Goal: Transaction & Acquisition: Book appointment/travel/reservation

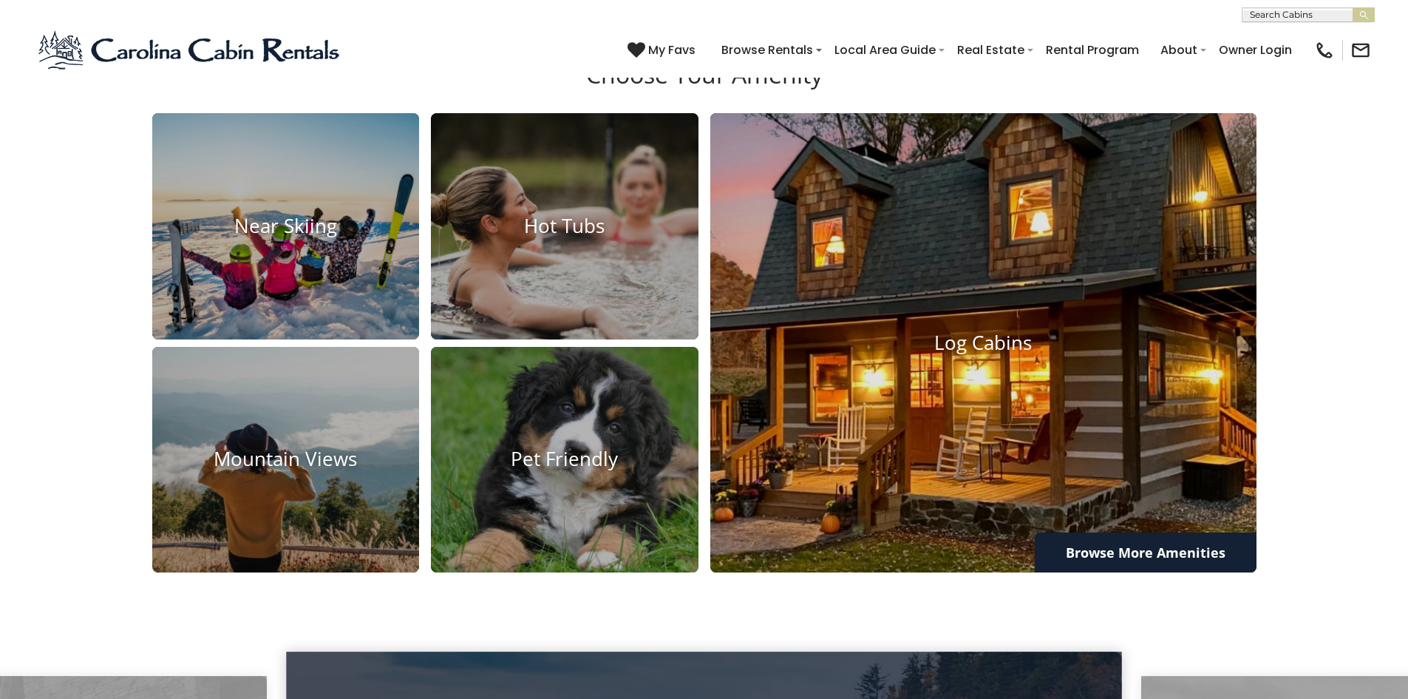
scroll to position [1331, 0]
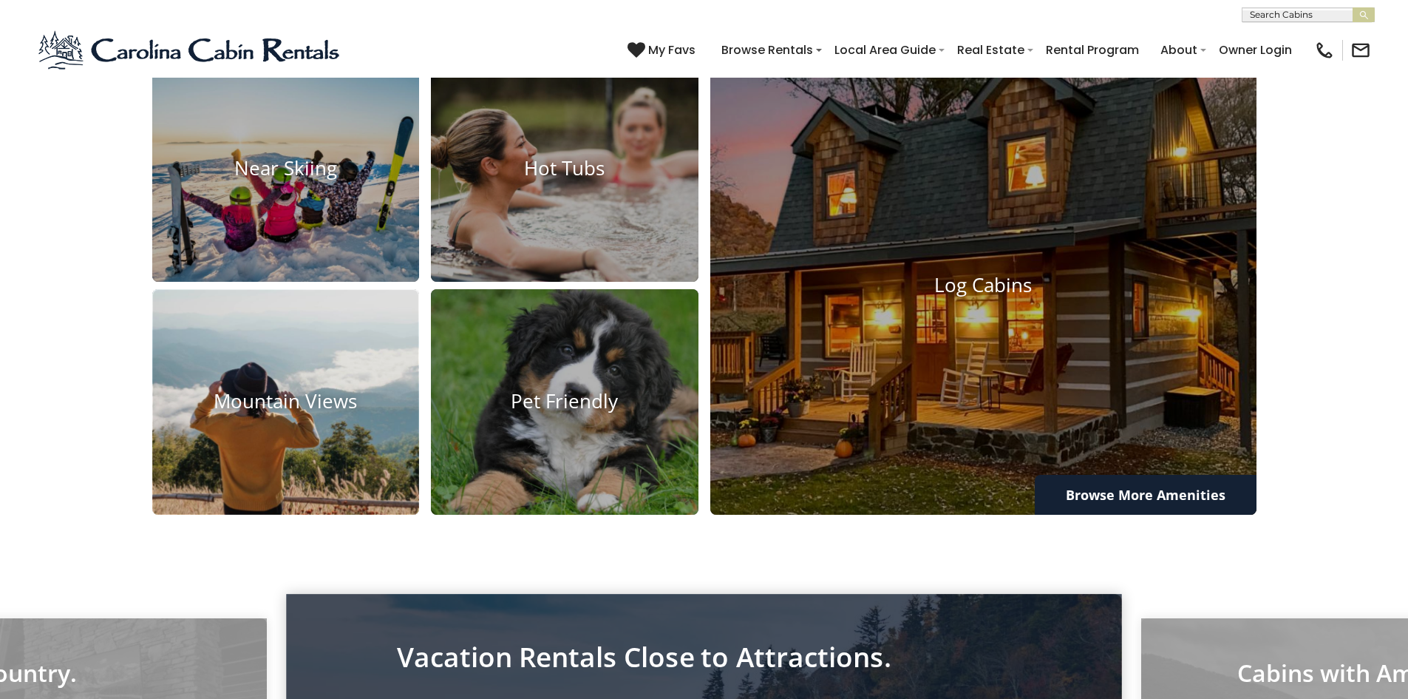
click at [301, 413] on h4 "Mountain Views" at bounding box center [286, 401] width 268 height 23
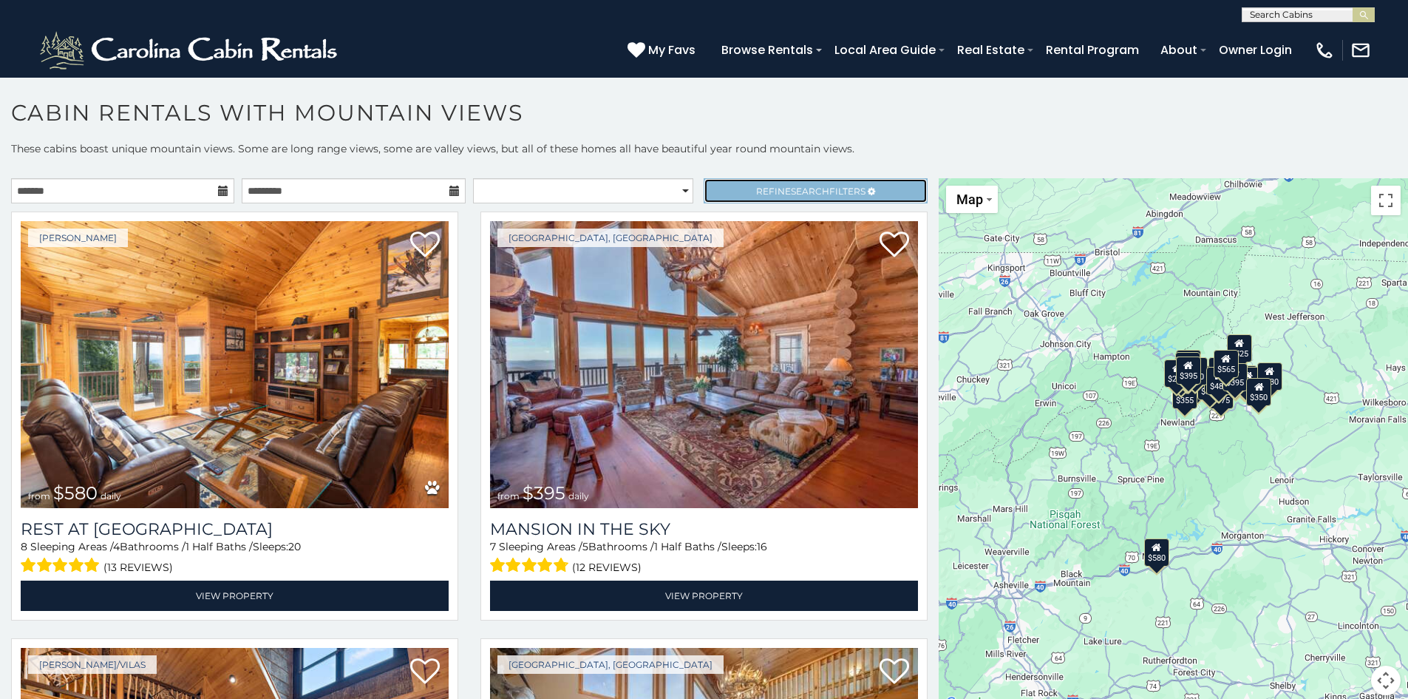
click at [763, 182] on link "Refine Search Filters" at bounding box center [815, 190] width 223 height 25
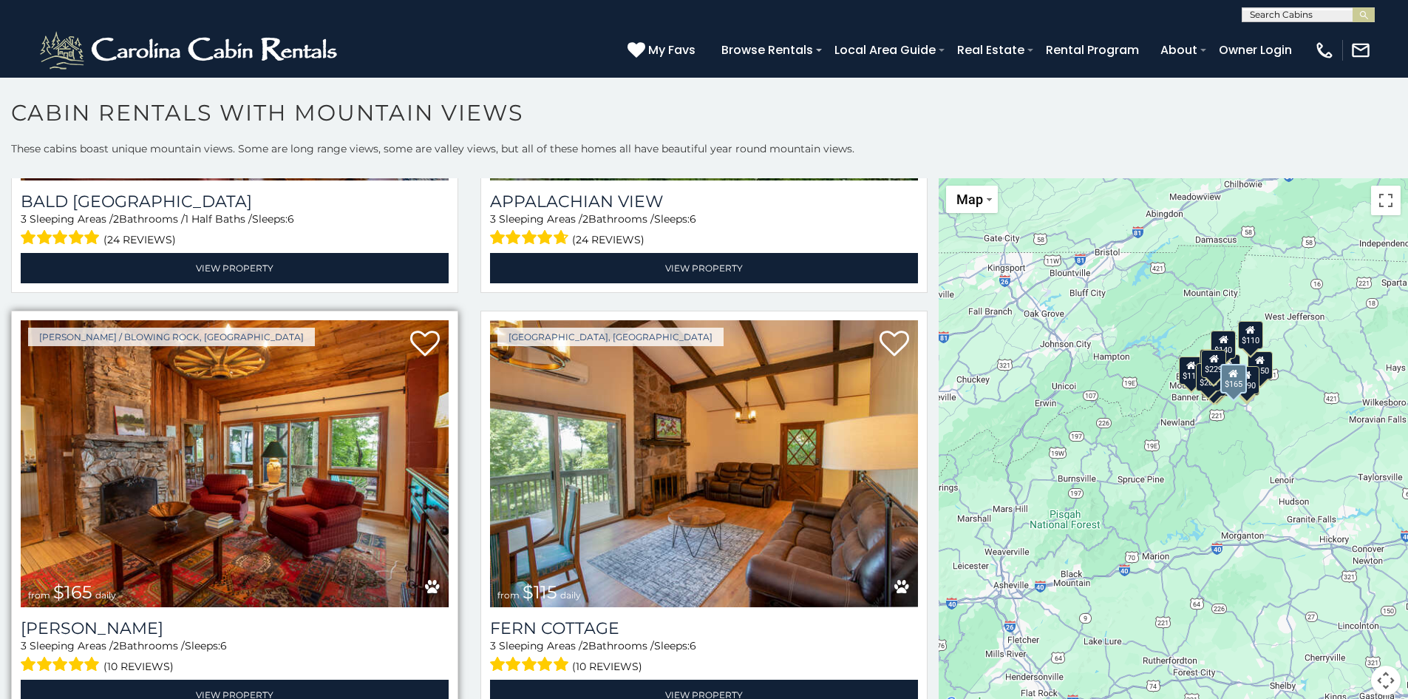
scroll to position [1183, 0]
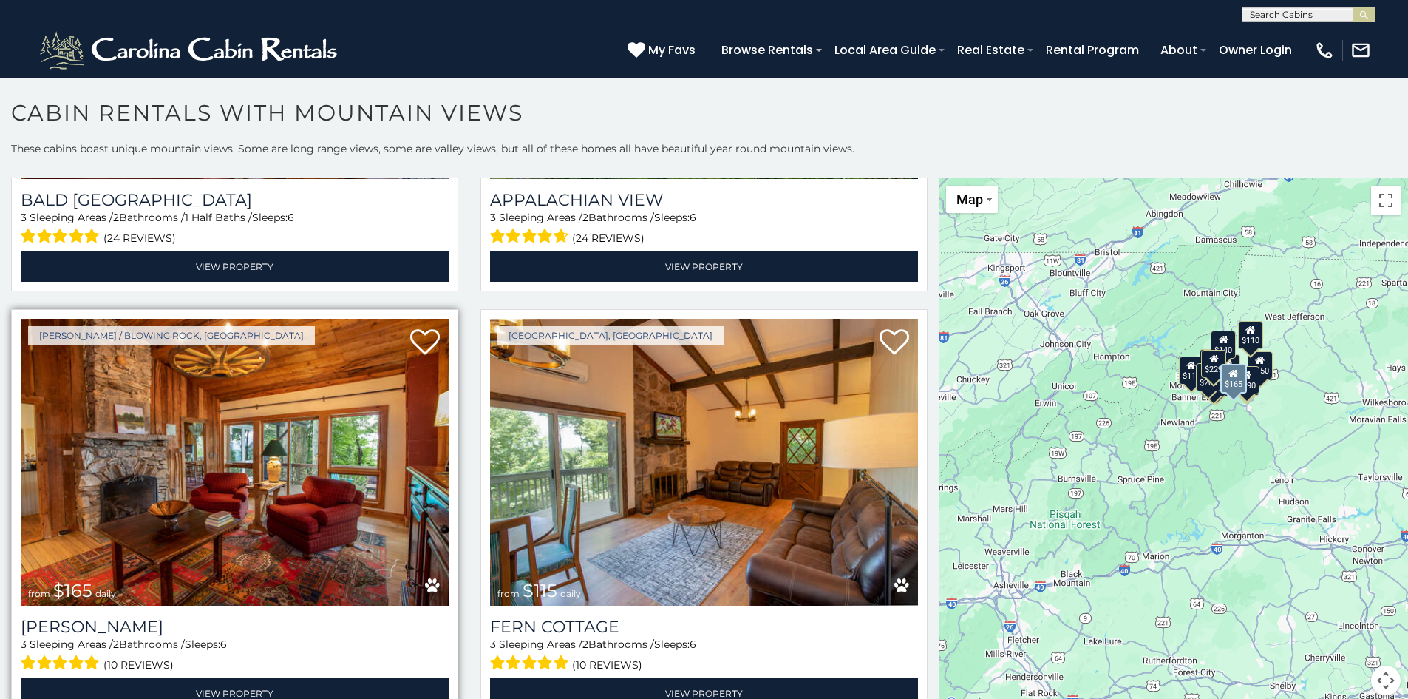
click at [273, 476] on img at bounding box center [235, 462] width 428 height 287
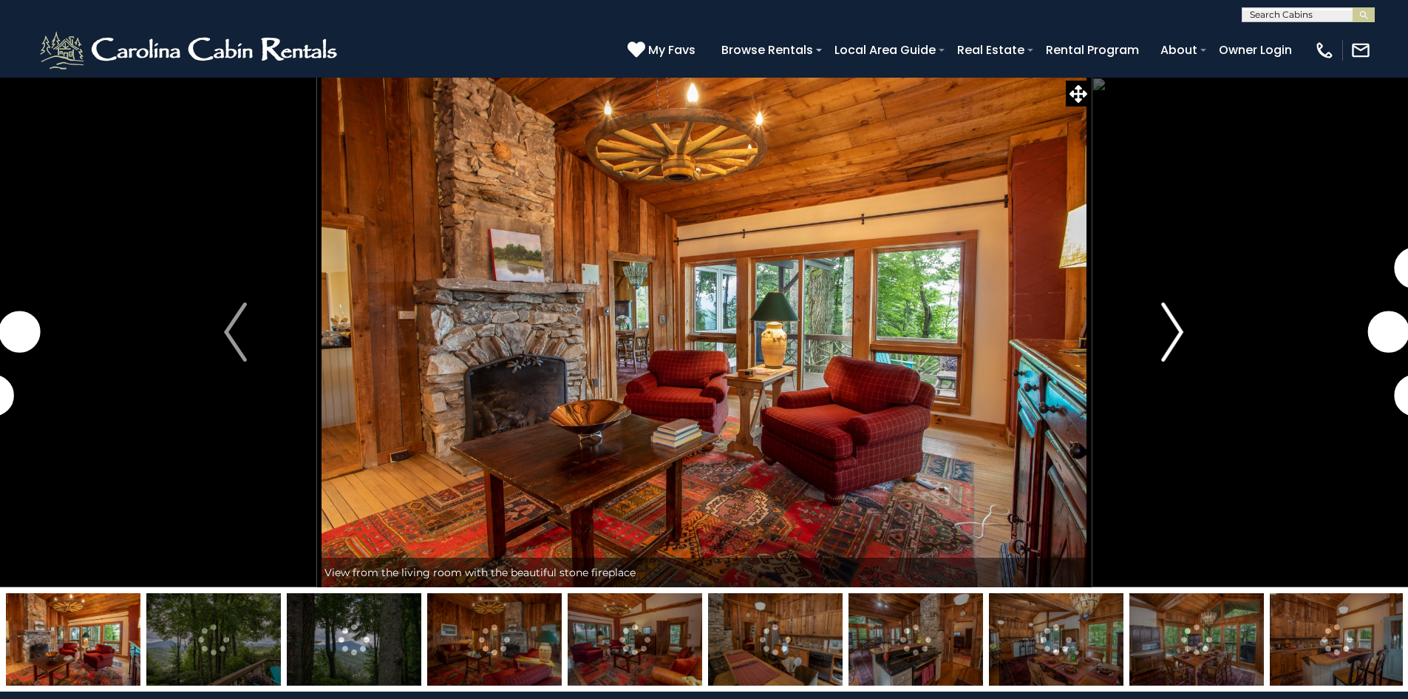
click at [1167, 316] on img "Next" at bounding box center [1172, 331] width 22 height 59
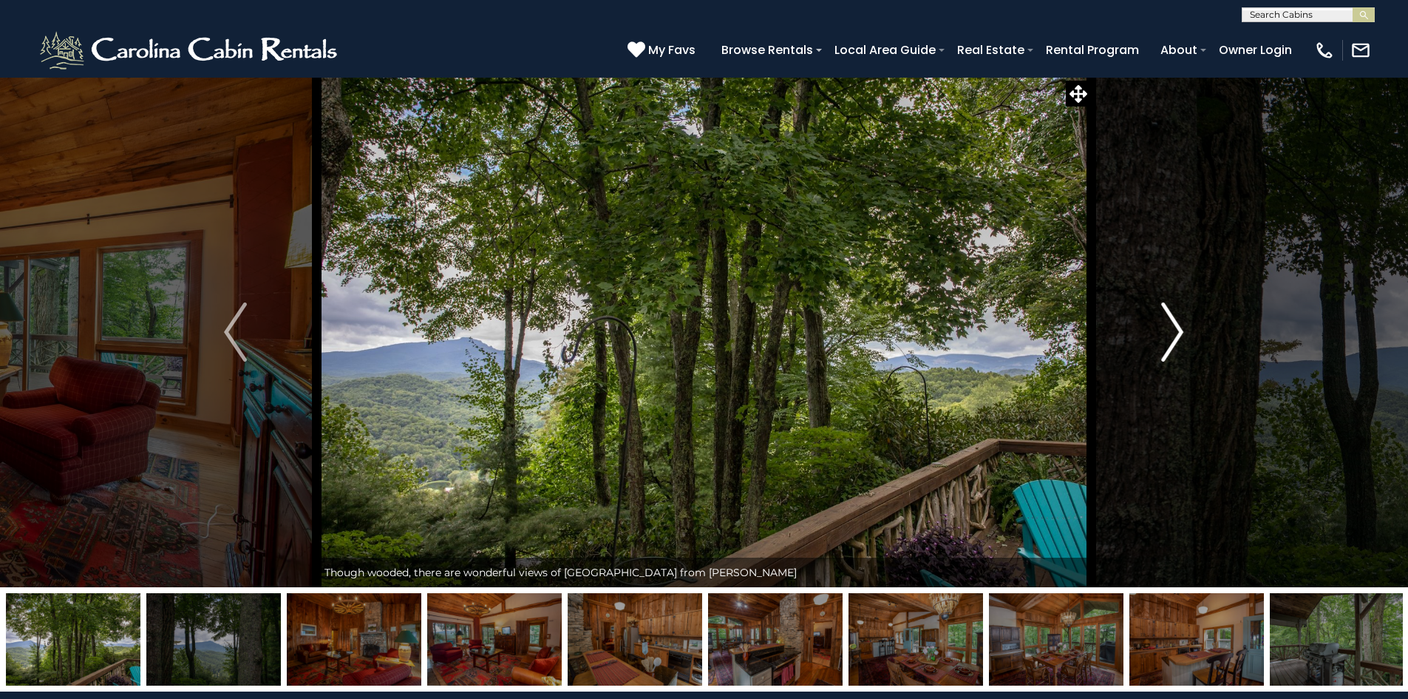
click at [1175, 322] on img "Next" at bounding box center [1172, 331] width 22 height 59
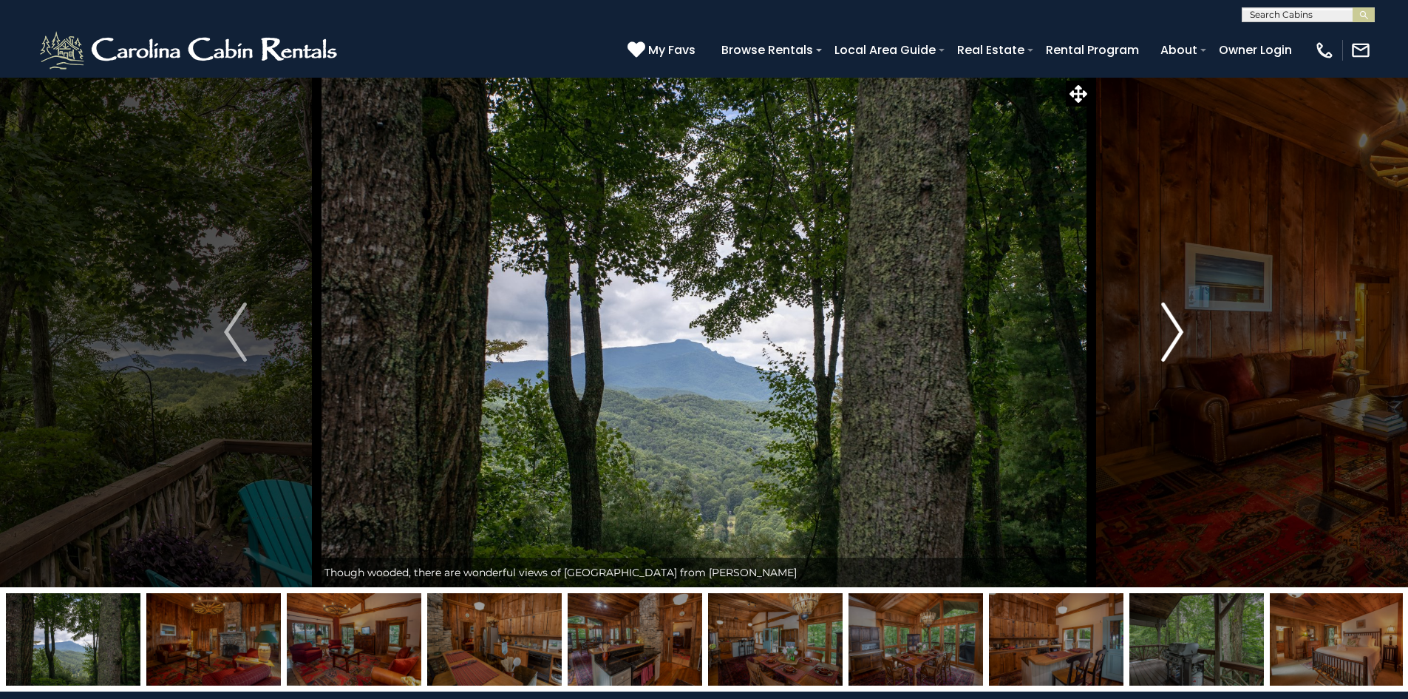
click at [1174, 322] on img "Next" at bounding box center [1172, 331] width 22 height 59
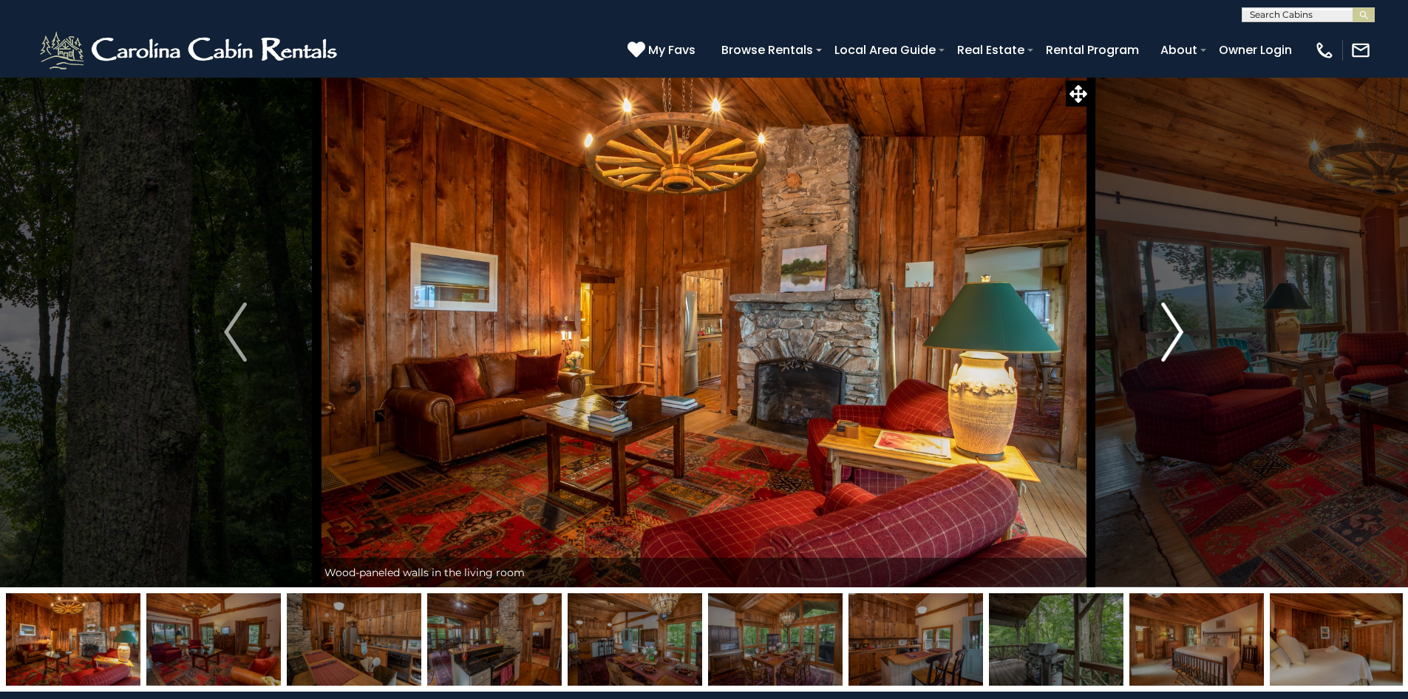
click at [1174, 322] on img "Next" at bounding box center [1172, 331] width 22 height 59
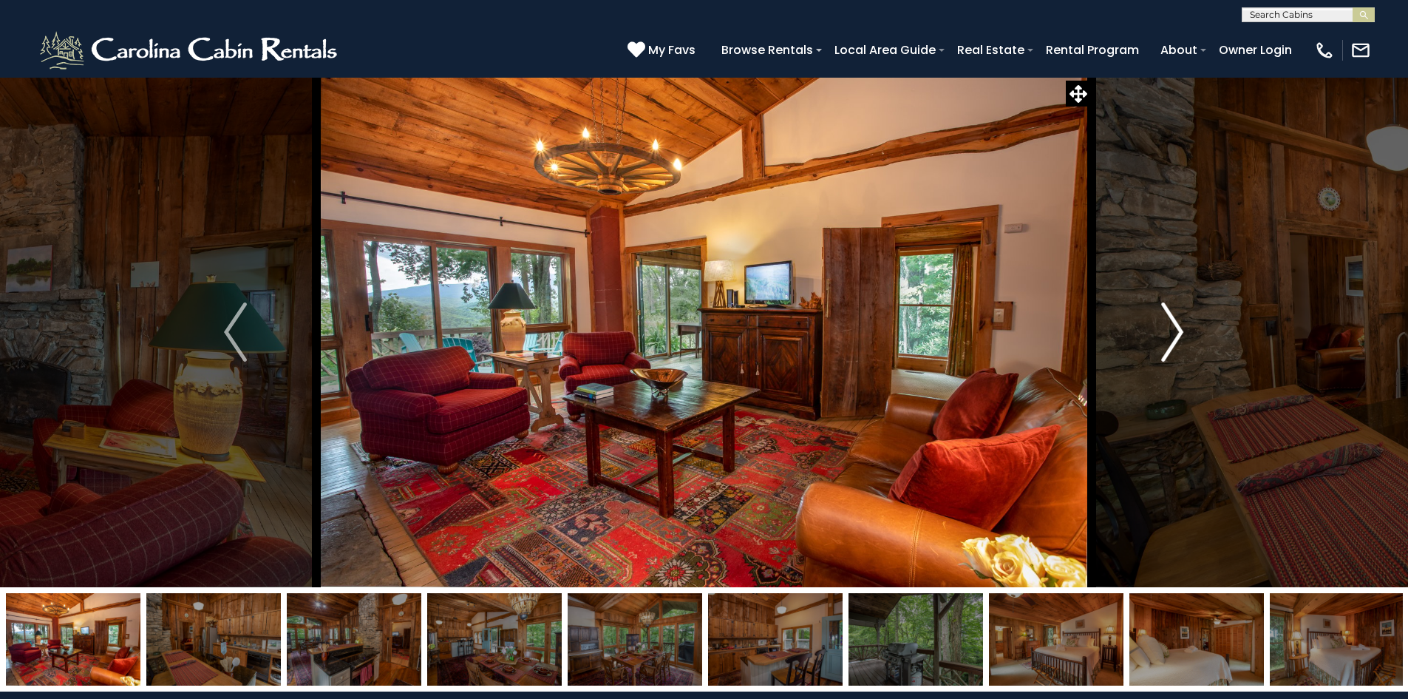
click at [1174, 322] on img "Next" at bounding box center [1172, 331] width 22 height 59
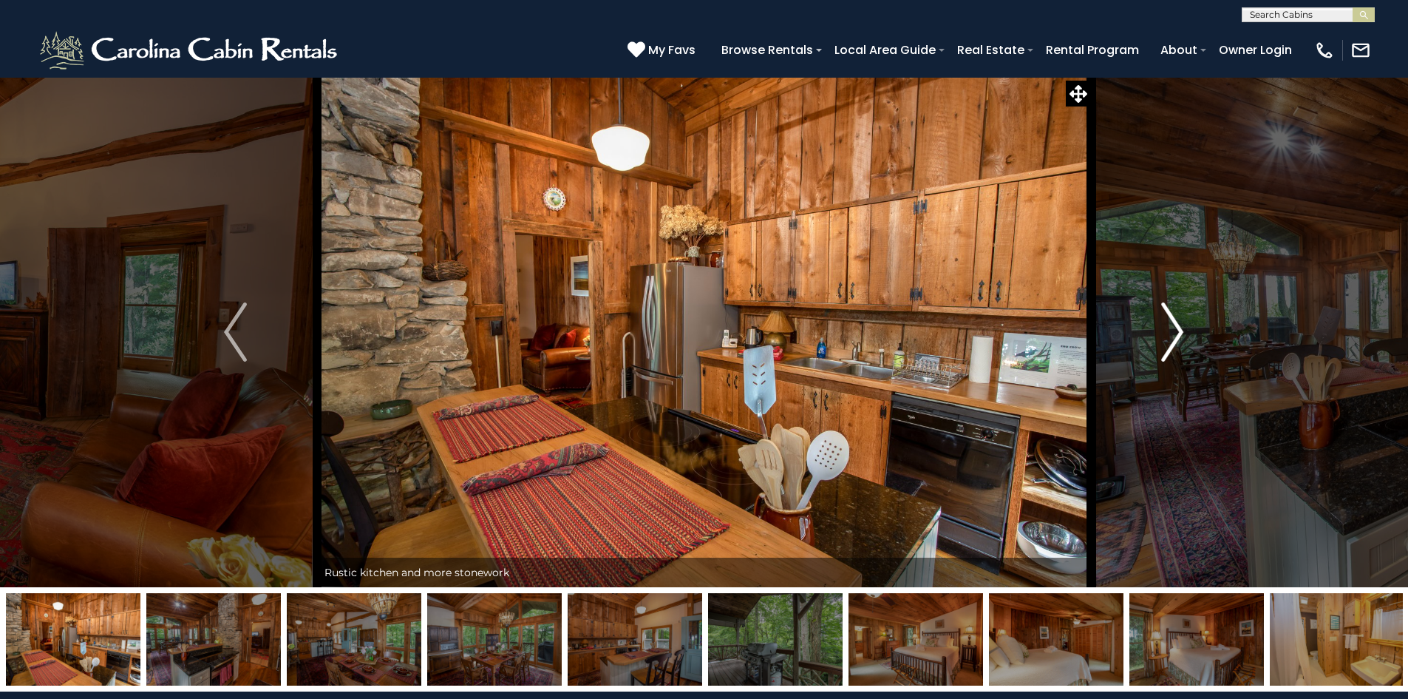
click at [1174, 322] on img "Next" at bounding box center [1172, 331] width 22 height 59
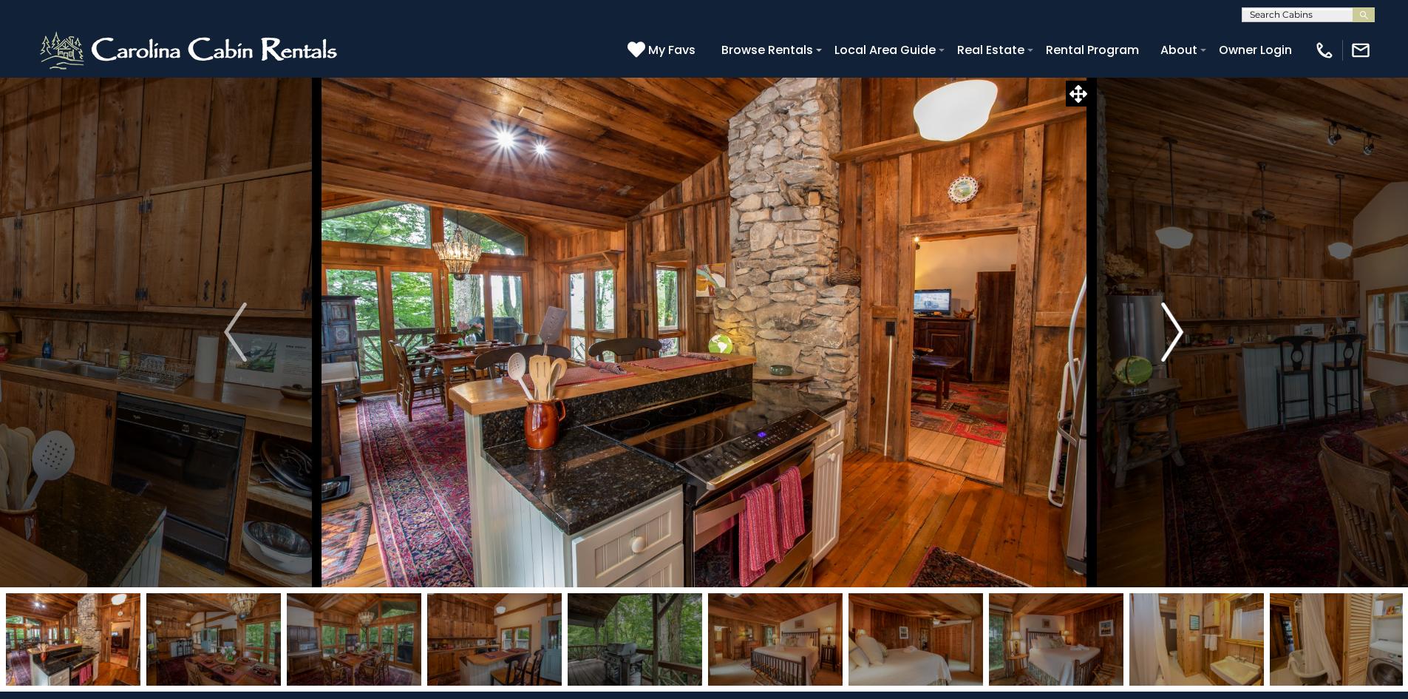
click at [1174, 322] on img "Next" at bounding box center [1172, 331] width 22 height 59
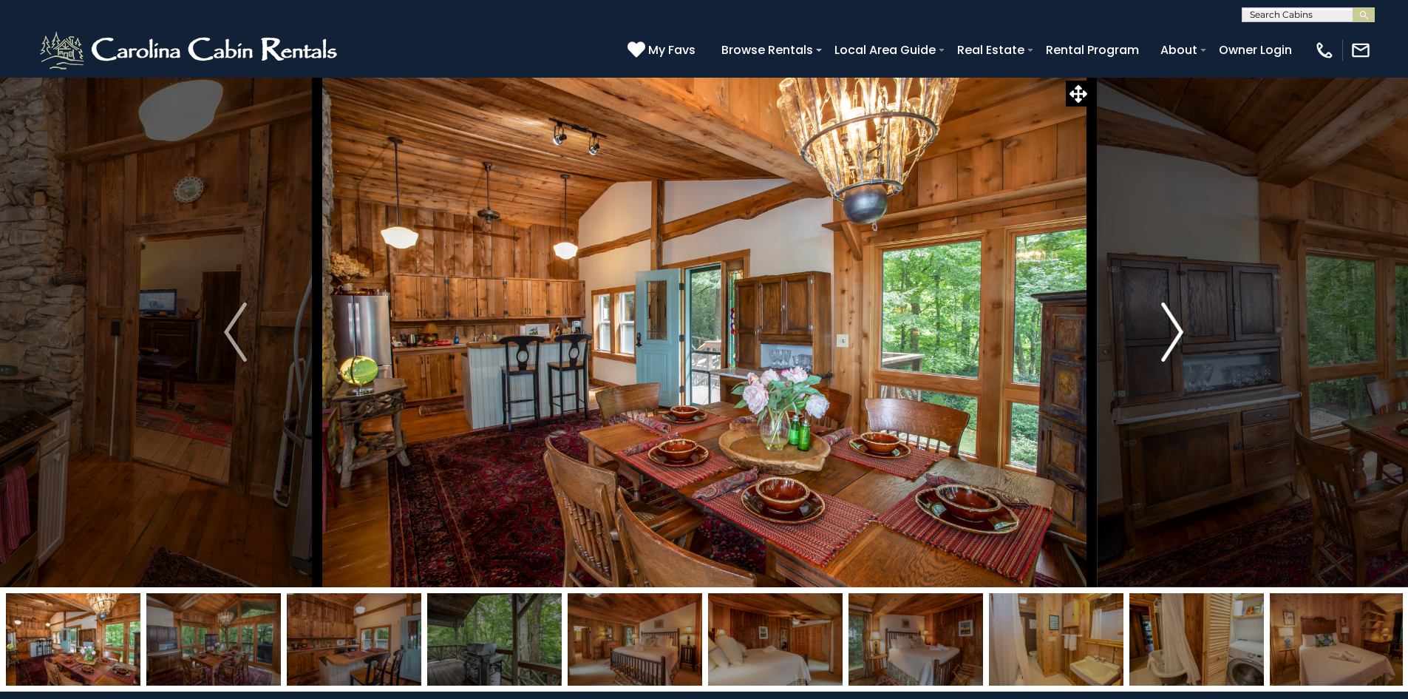
click at [1174, 322] on img "Next" at bounding box center [1172, 331] width 22 height 59
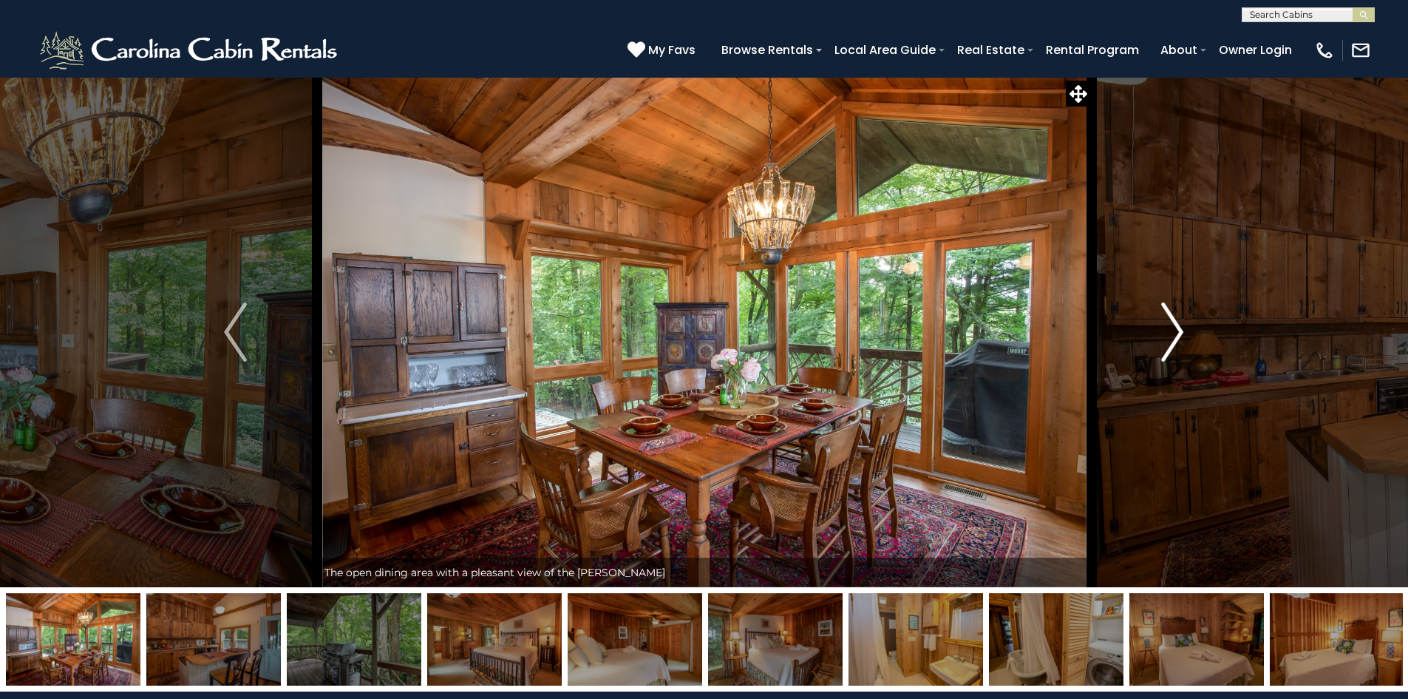
click at [1174, 322] on img "Next" at bounding box center [1172, 331] width 22 height 59
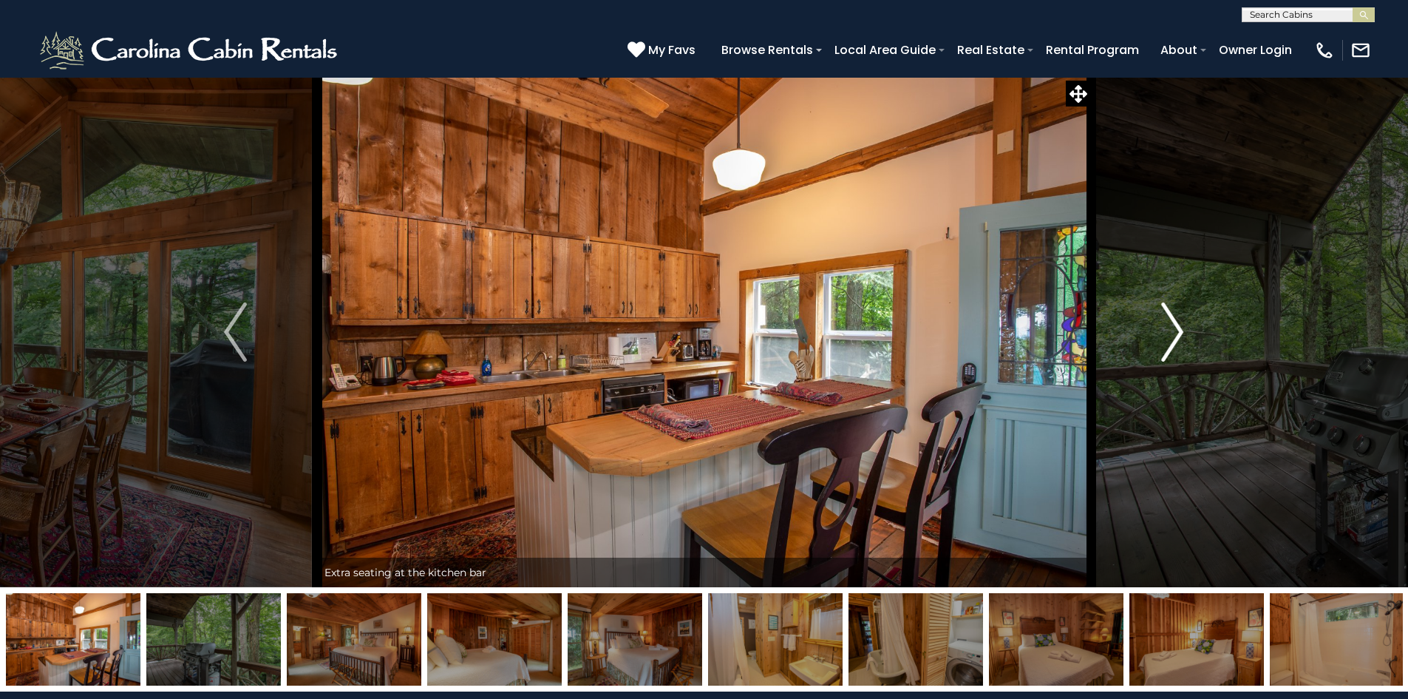
click at [1174, 322] on img "Next" at bounding box center [1172, 331] width 22 height 59
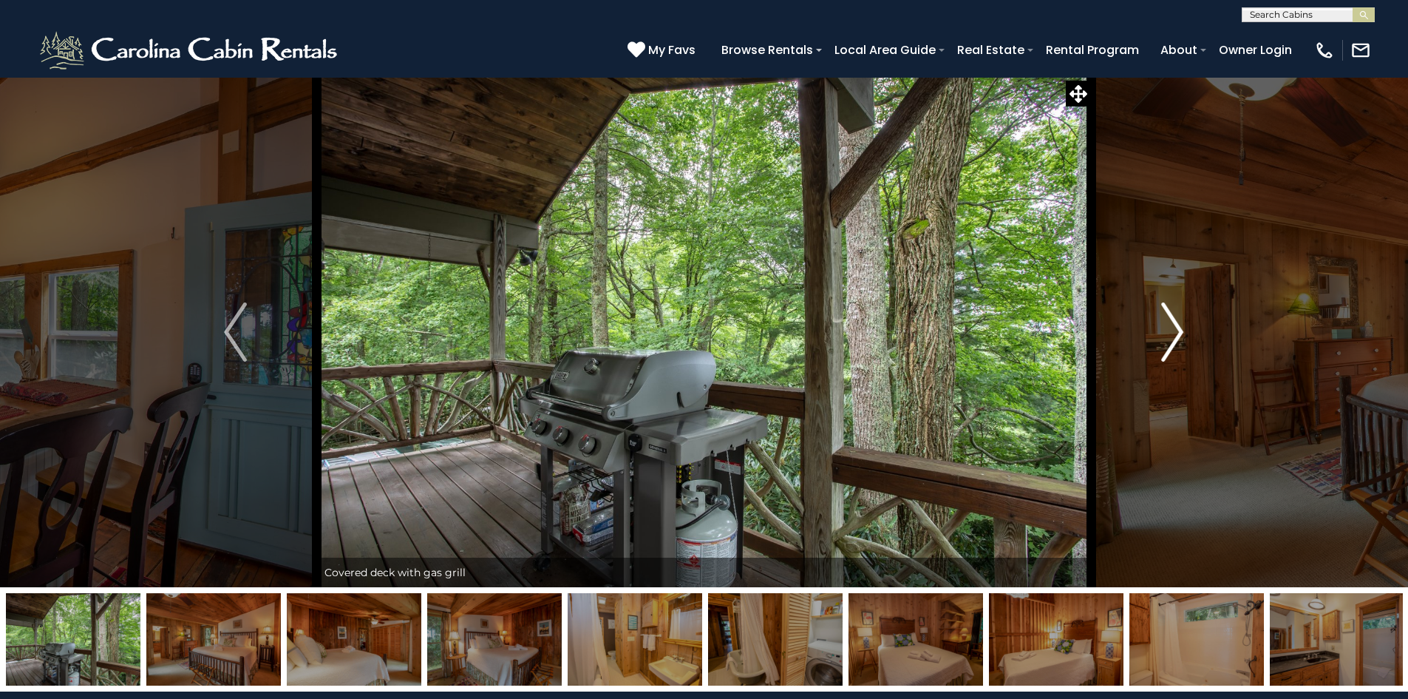
click at [1174, 322] on img "Next" at bounding box center [1172, 331] width 22 height 59
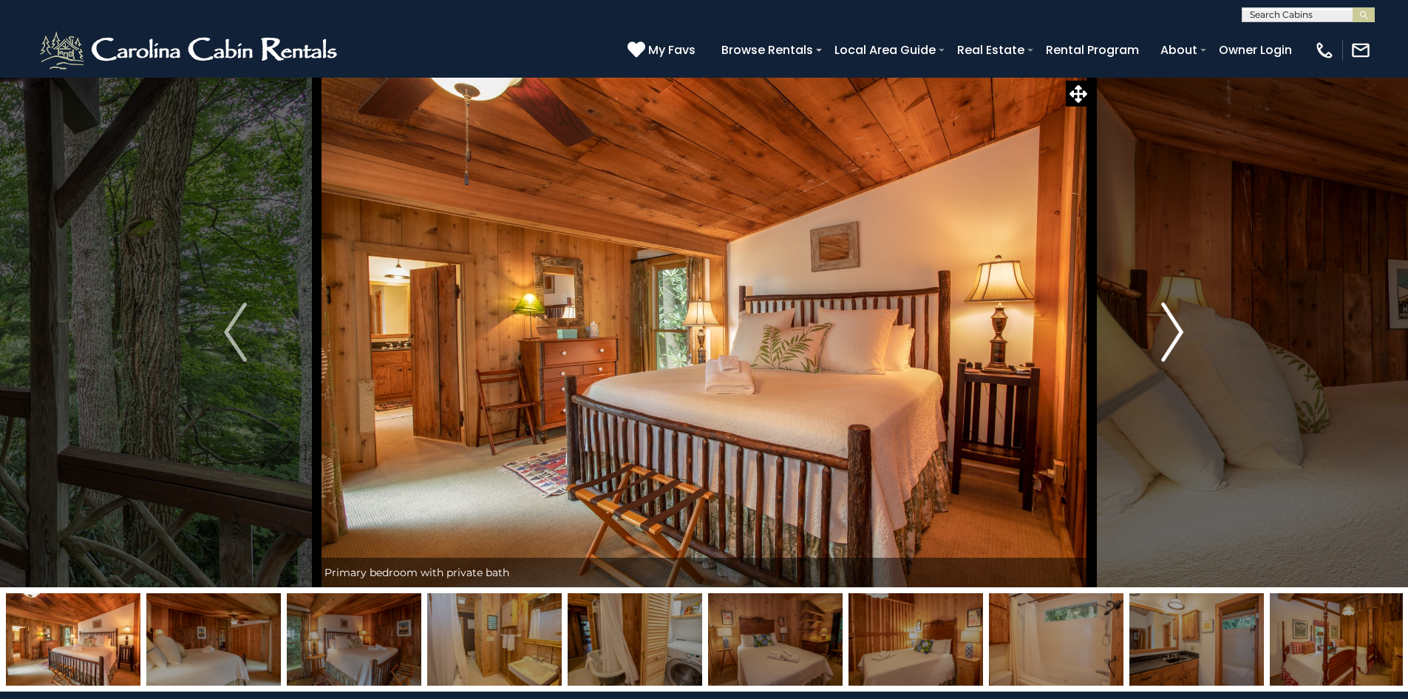
click at [1174, 322] on img "Next" at bounding box center [1172, 331] width 22 height 59
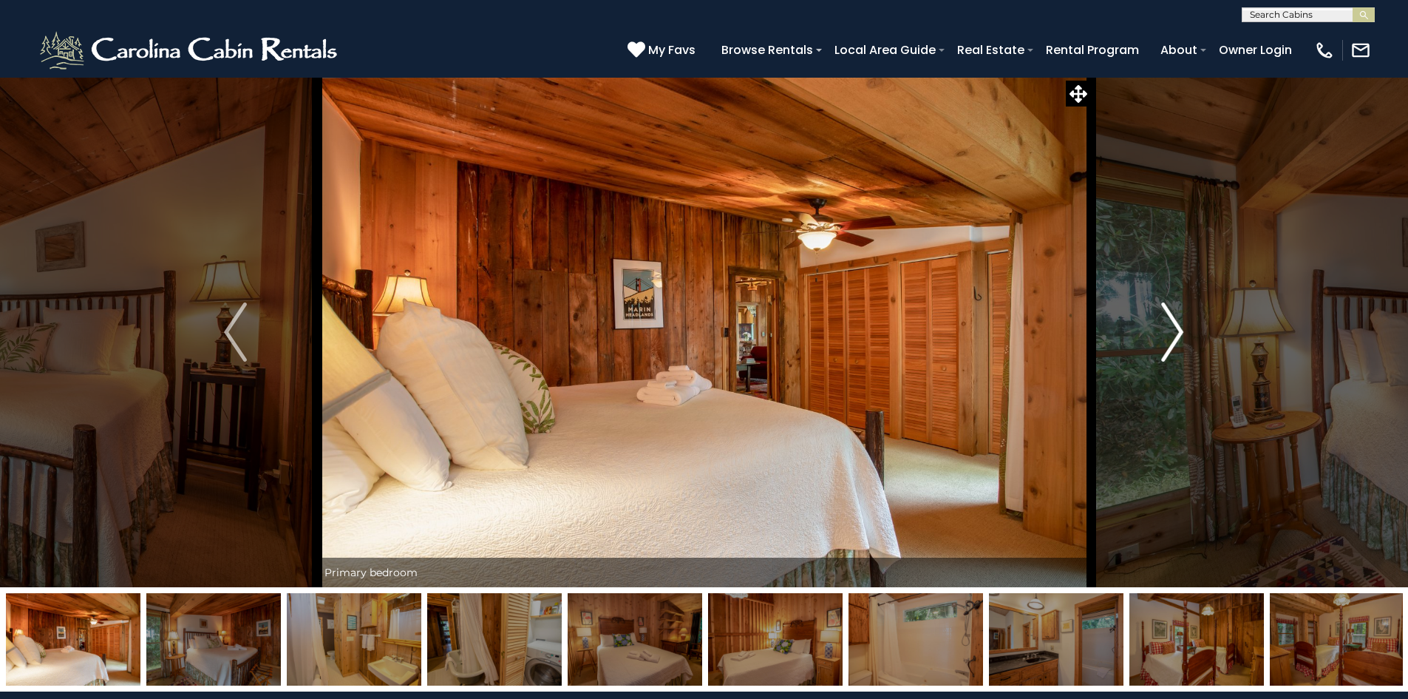
click at [1174, 322] on img "Next" at bounding box center [1172, 331] width 22 height 59
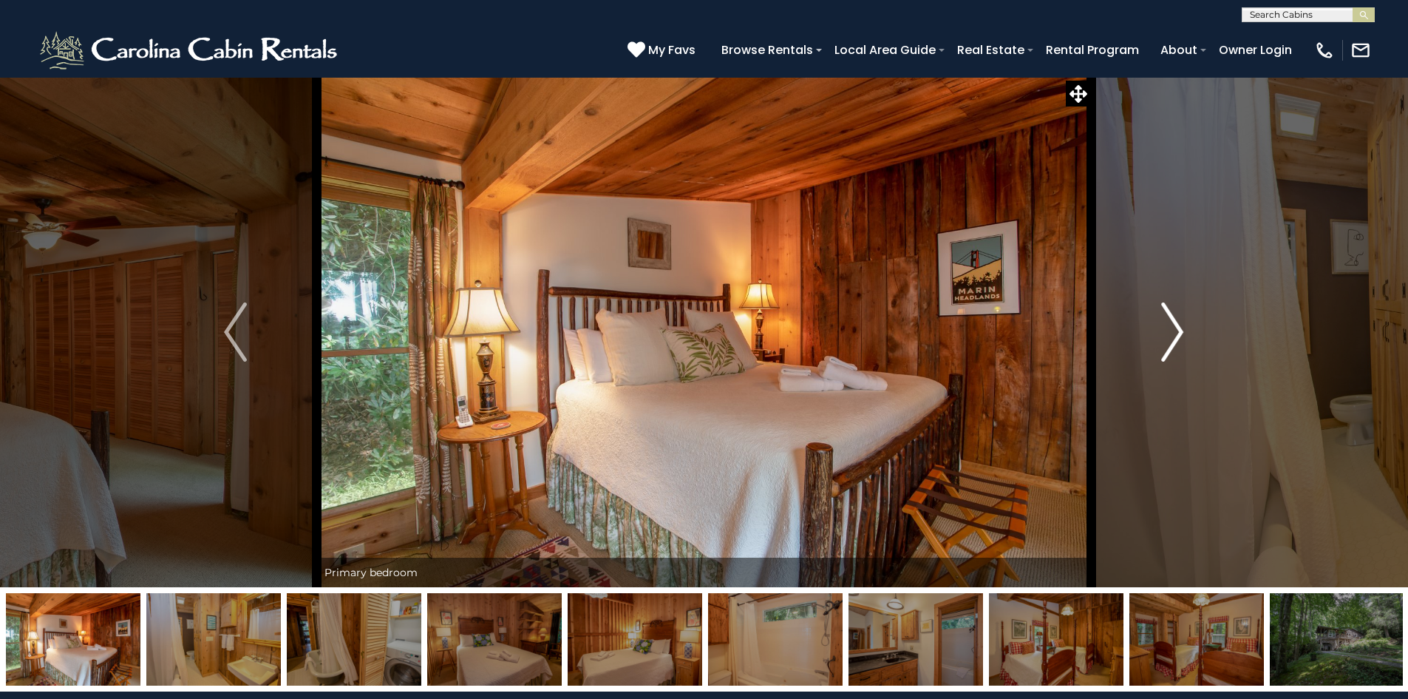
click at [1174, 322] on img "Next" at bounding box center [1172, 331] width 22 height 59
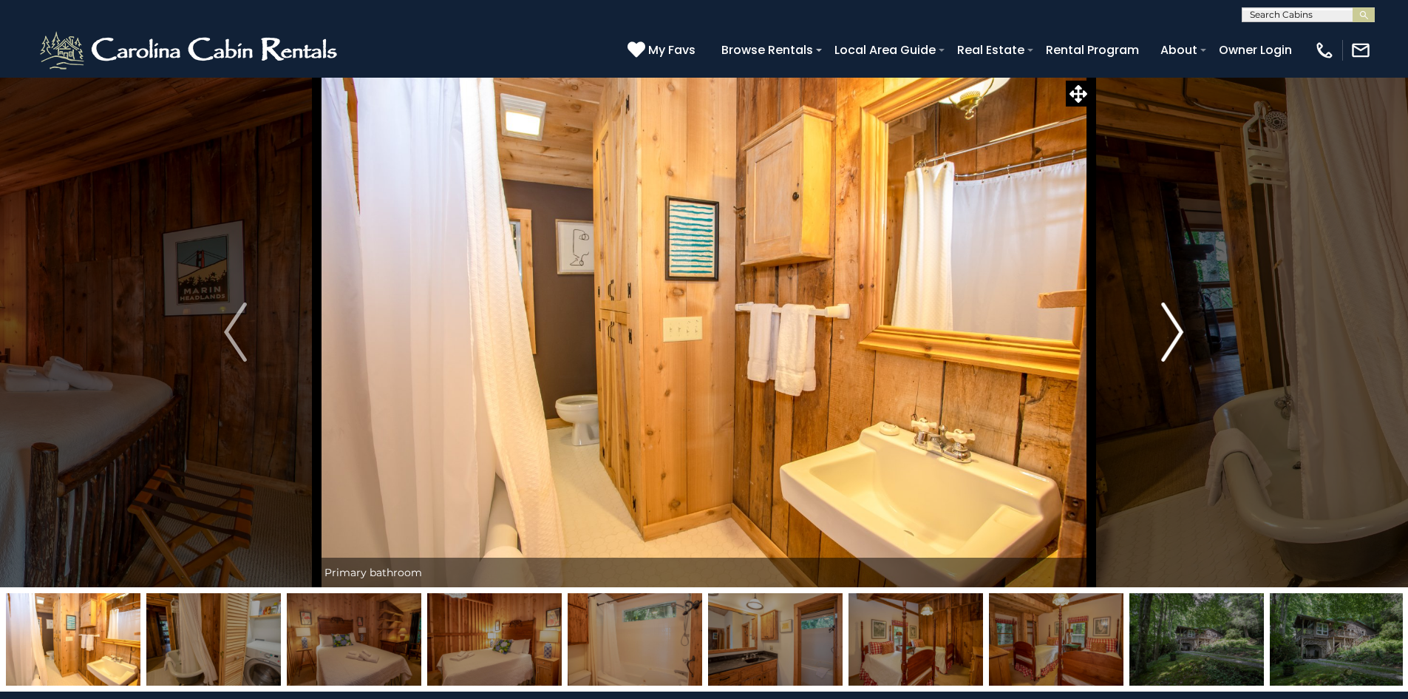
click at [1174, 322] on img "Next" at bounding box center [1172, 331] width 22 height 59
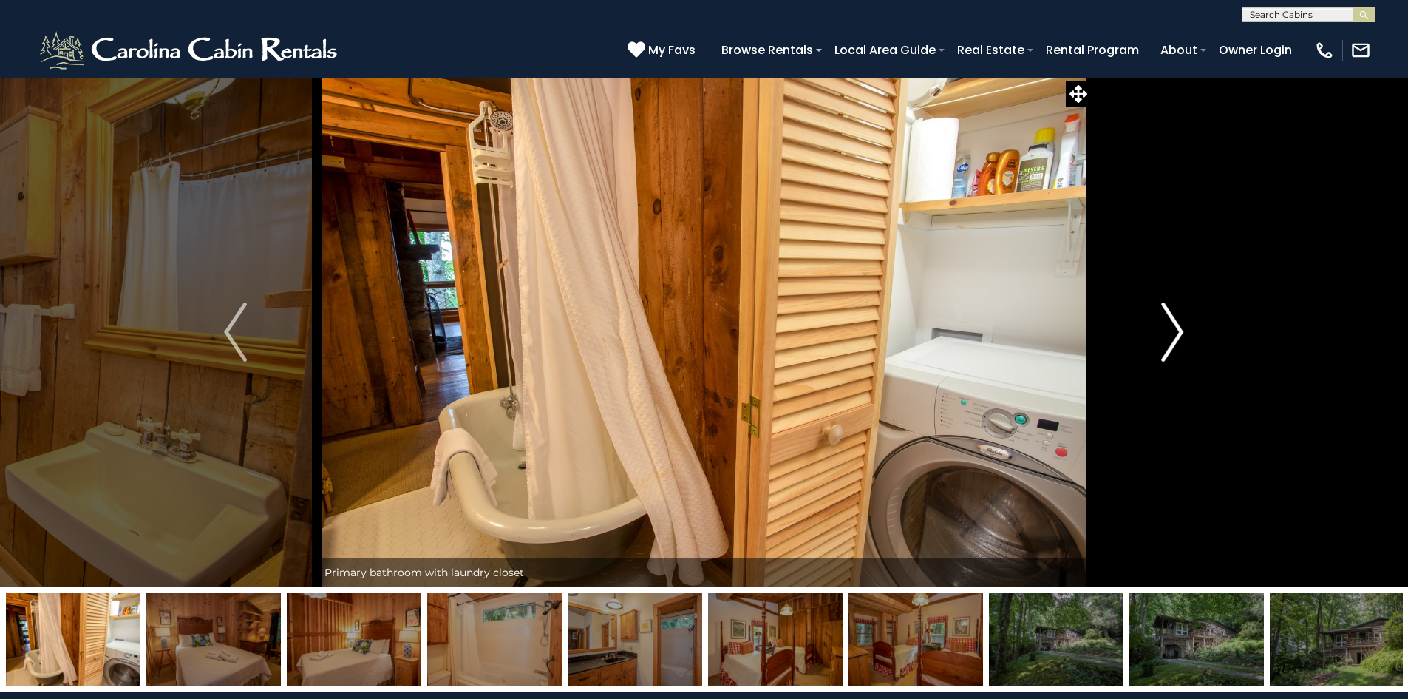
click at [1174, 322] on img "Next" at bounding box center [1172, 331] width 22 height 59
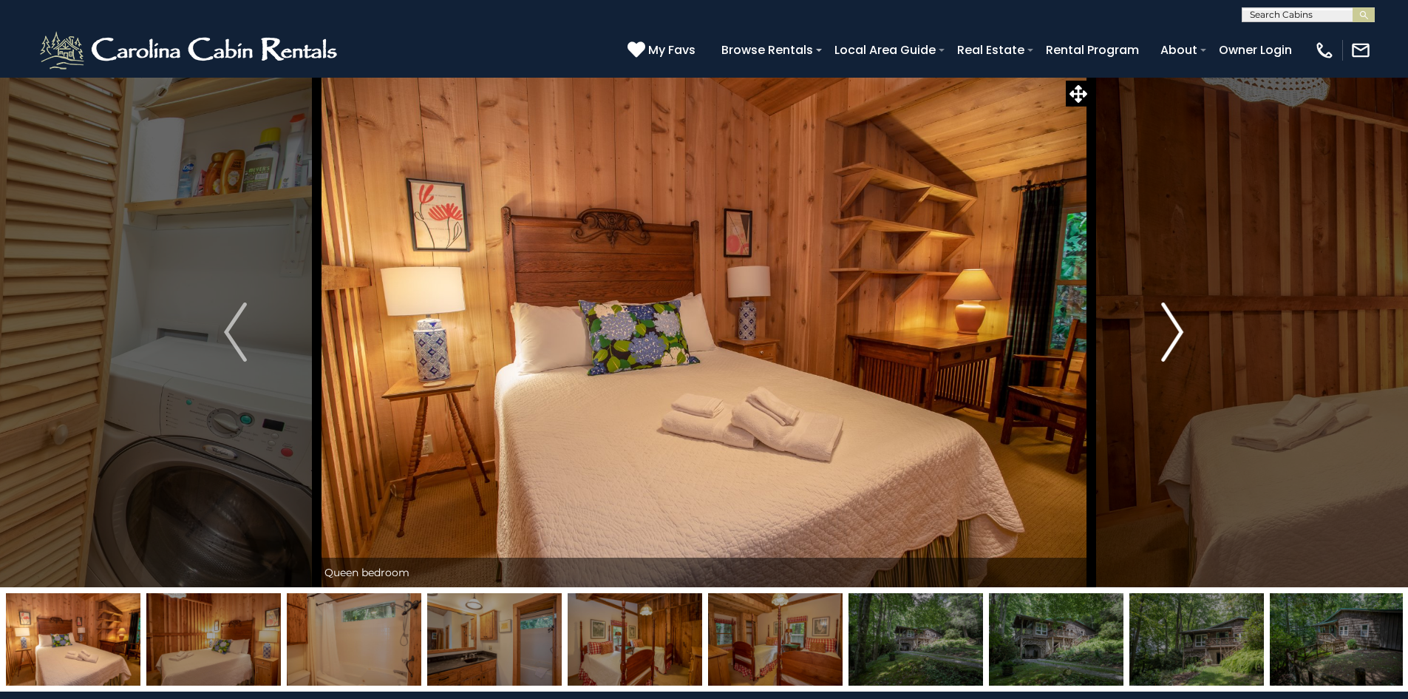
click at [1174, 322] on img "Next" at bounding box center [1172, 331] width 22 height 59
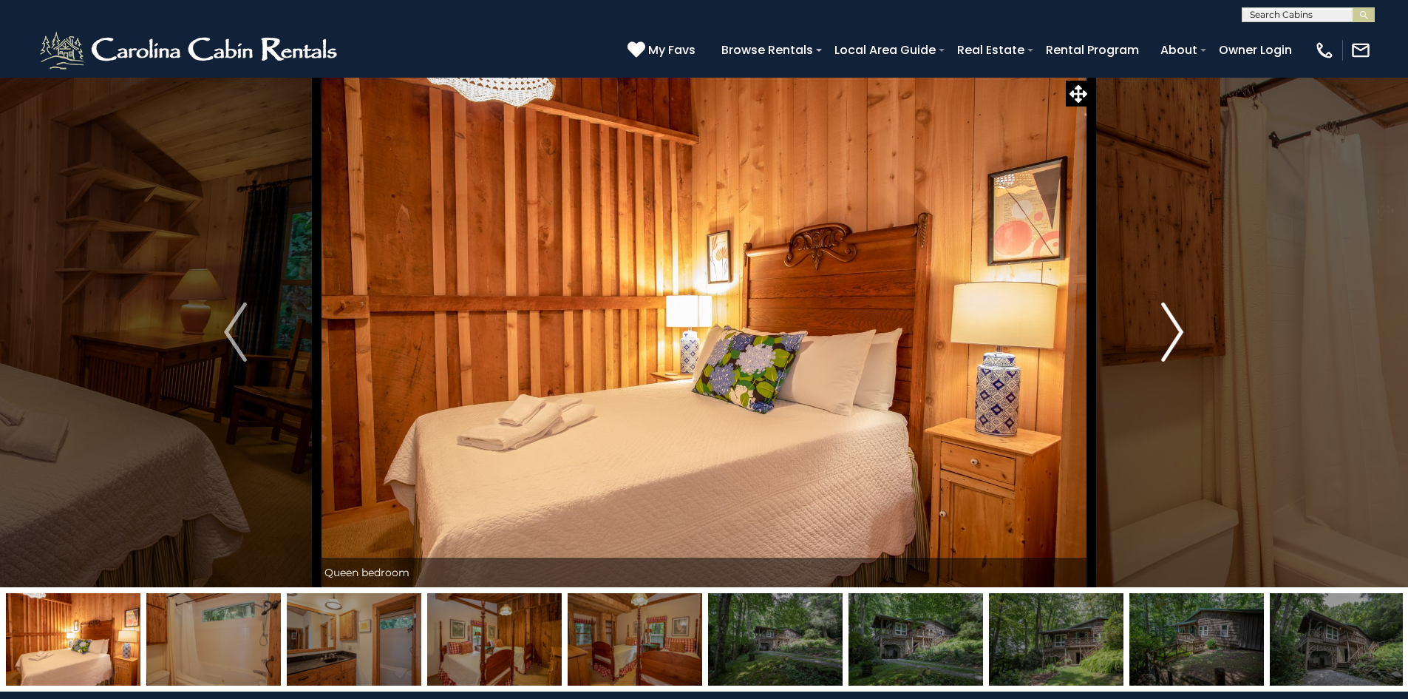
click at [1174, 322] on img "Next" at bounding box center [1172, 331] width 22 height 59
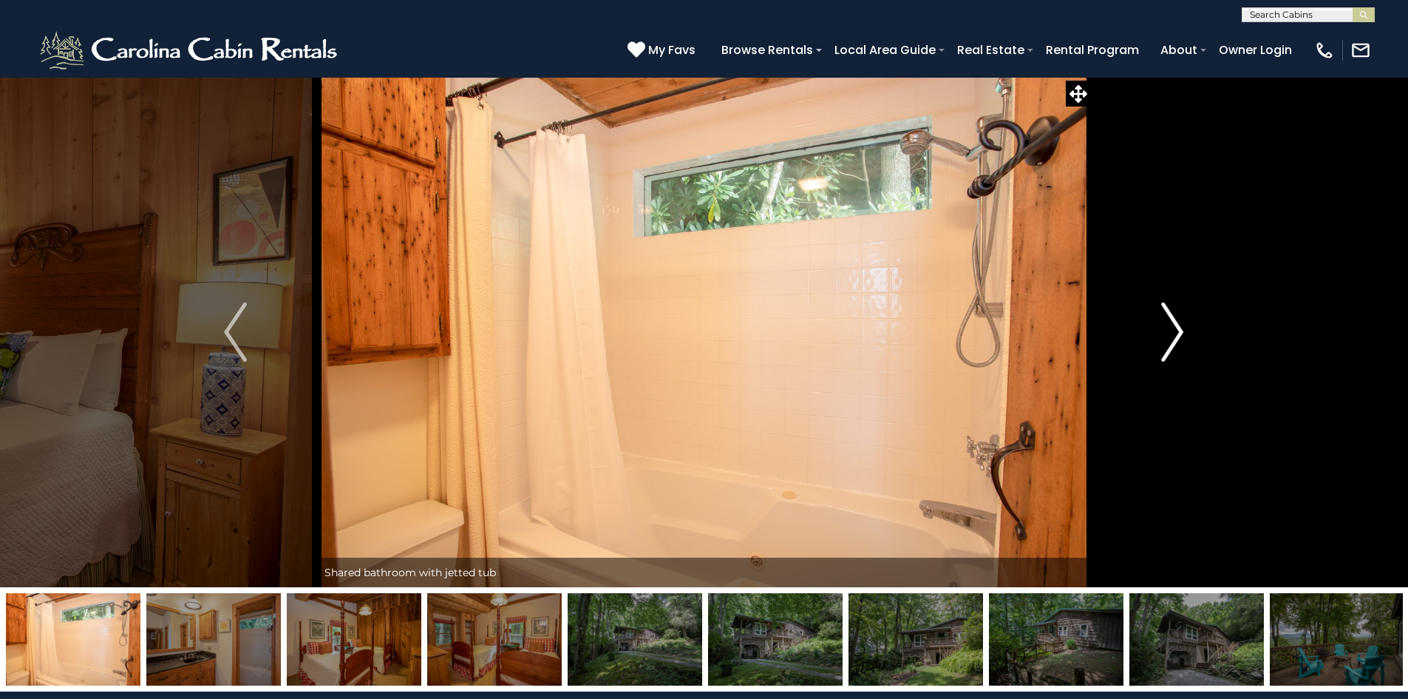
click at [1174, 322] on img "Next" at bounding box center [1172, 331] width 22 height 59
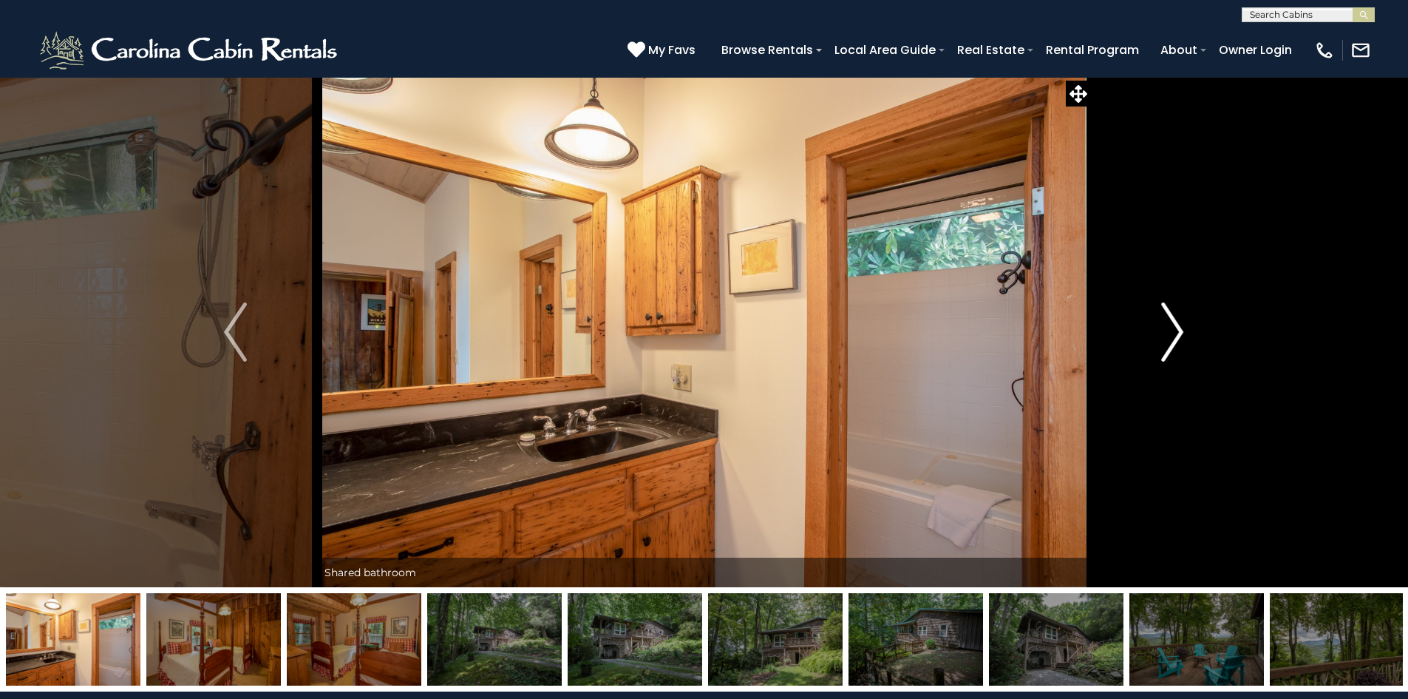
click at [1174, 322] on img "Next" at bounding box center [1172, 331] width 22 height 59
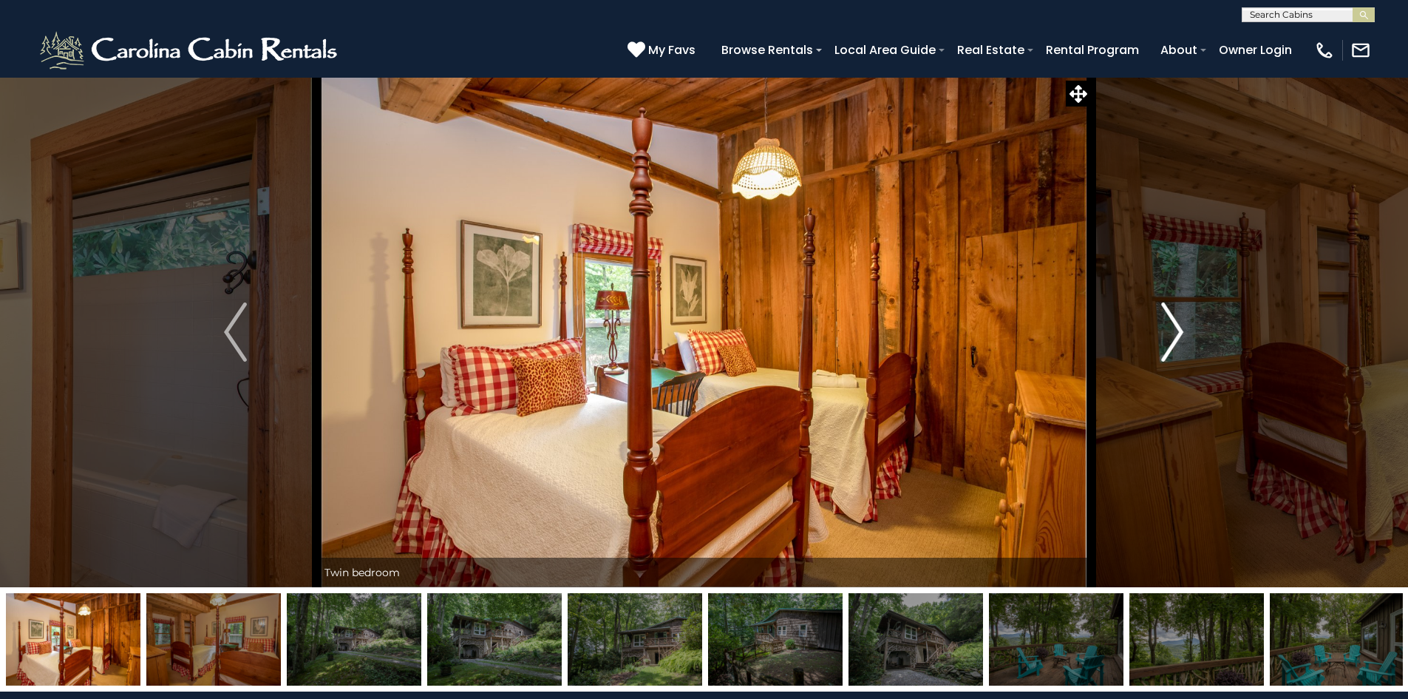
click at [1174, 322] on img "Next" at bounding box center [1172, 331] width 22 height 59
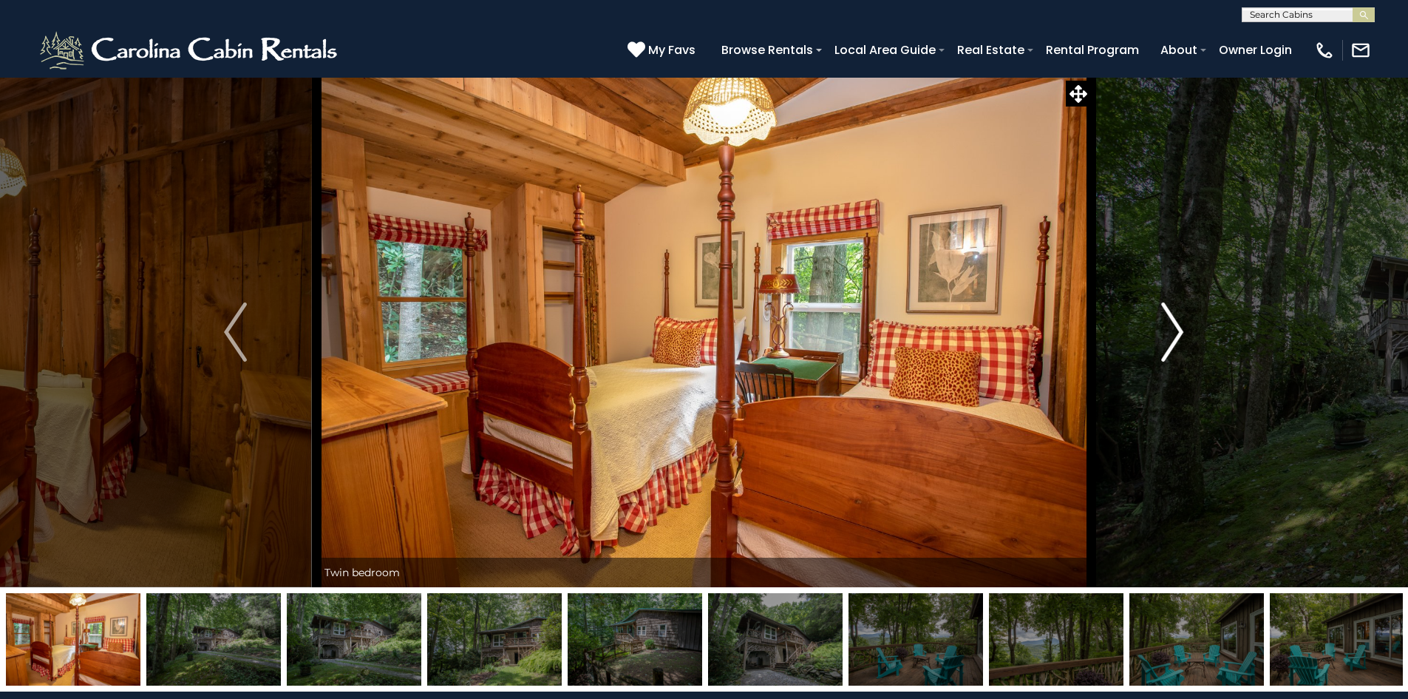
click at [1174, 322] on img "Next" at bounding box center [1172, 331] width 22 height 59
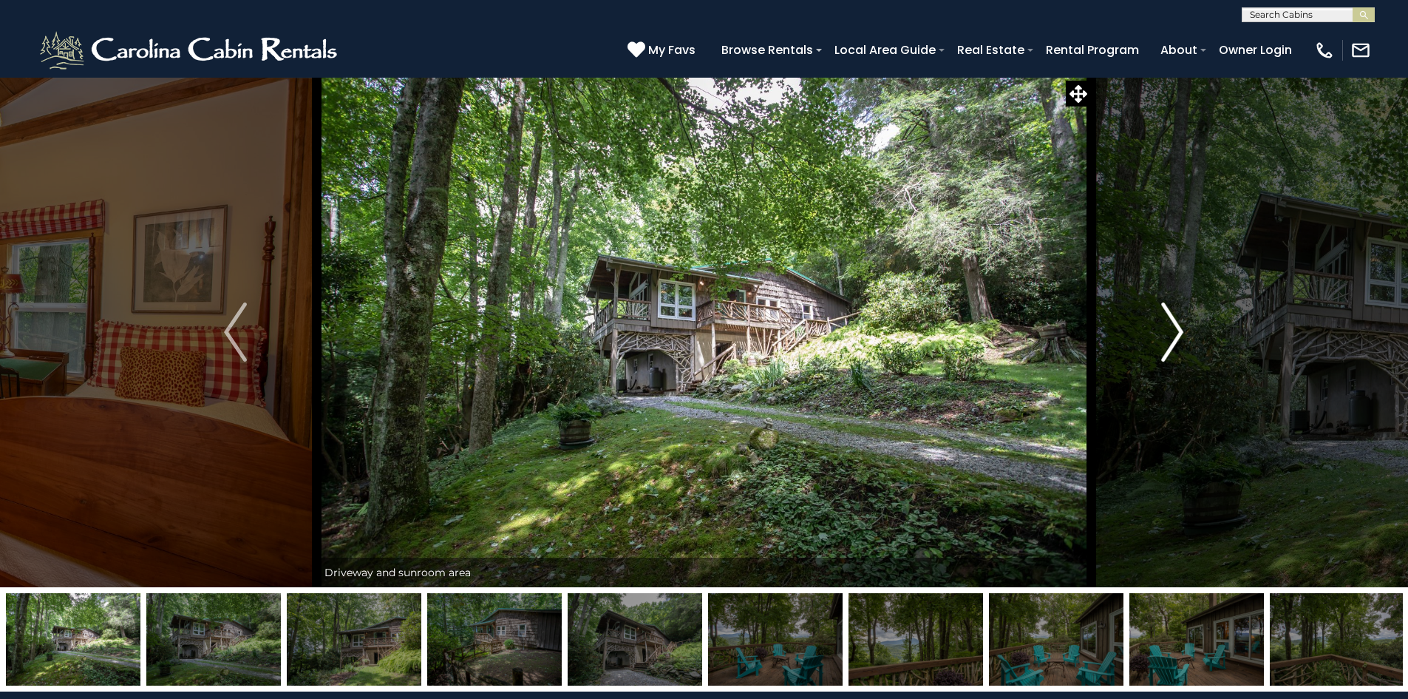
click at [1174, 322] on img "Next" at bounding box center [1172, 331] width 22 height 59
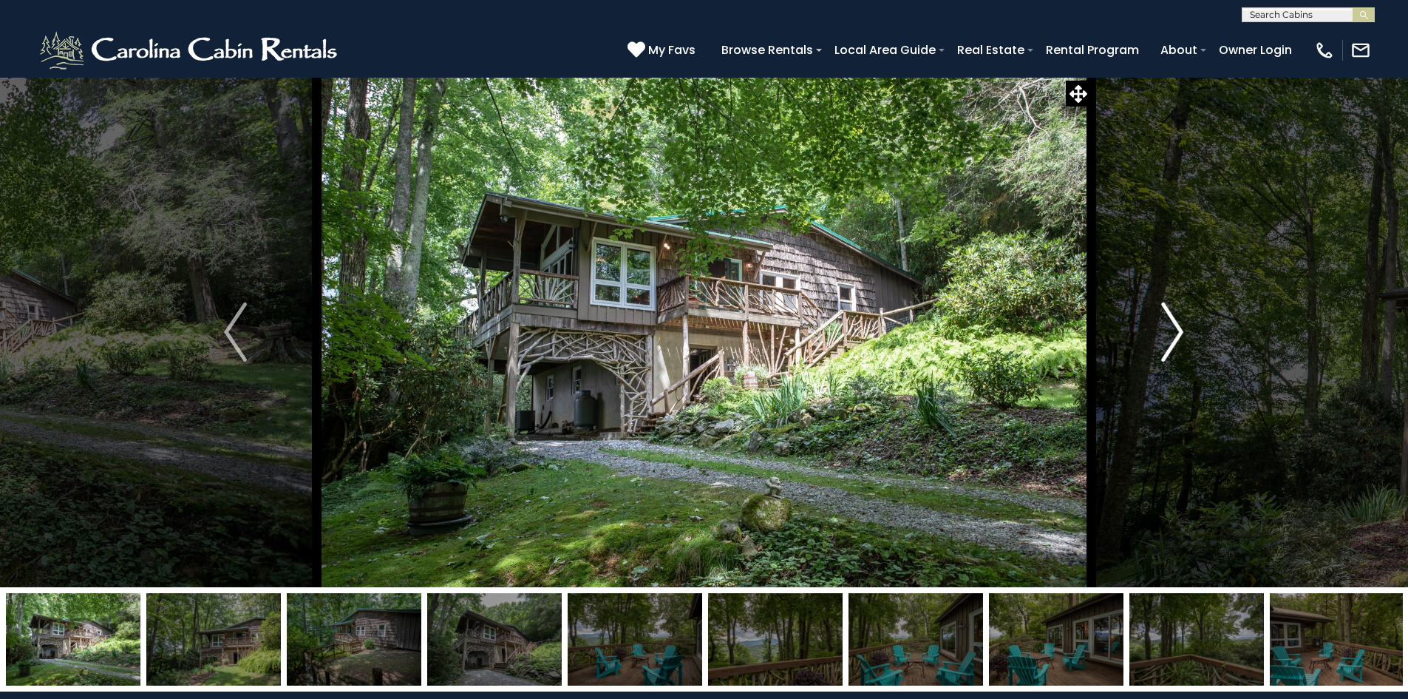
click at [1174, 322] on img "Next" at bounding box center [1172, 331] width 22 height 59
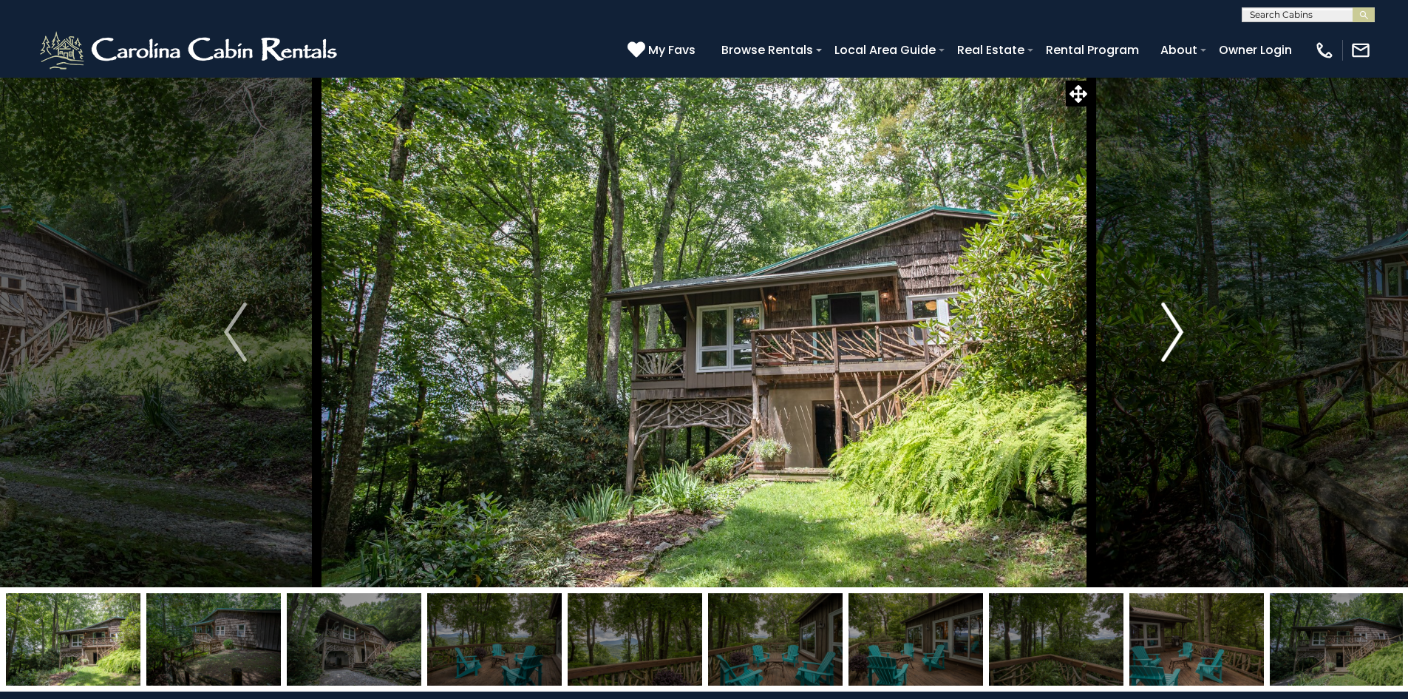
click at [1174, 322] on img "Next" at bounding box center [1172, 331] width 22 height 59
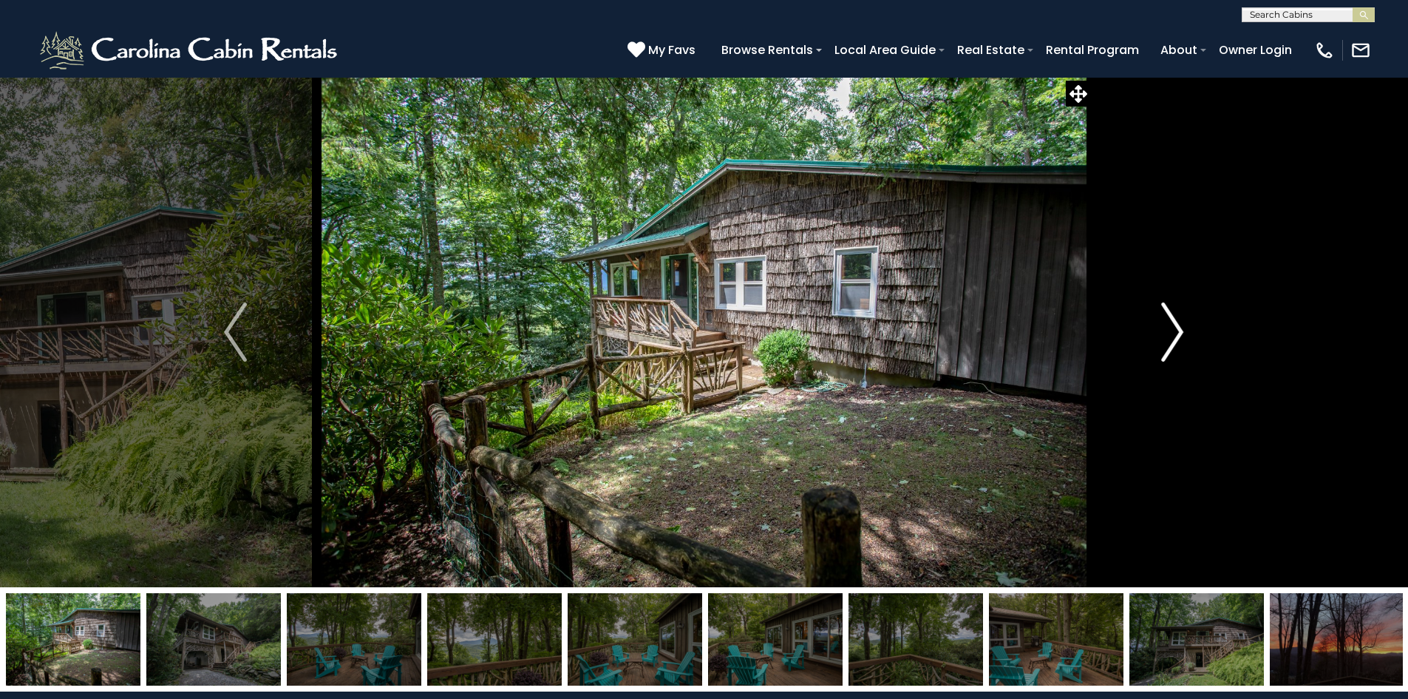
click at [1174, 322] on img "Next" at bounding box center [1172, 331] width 22 height 59
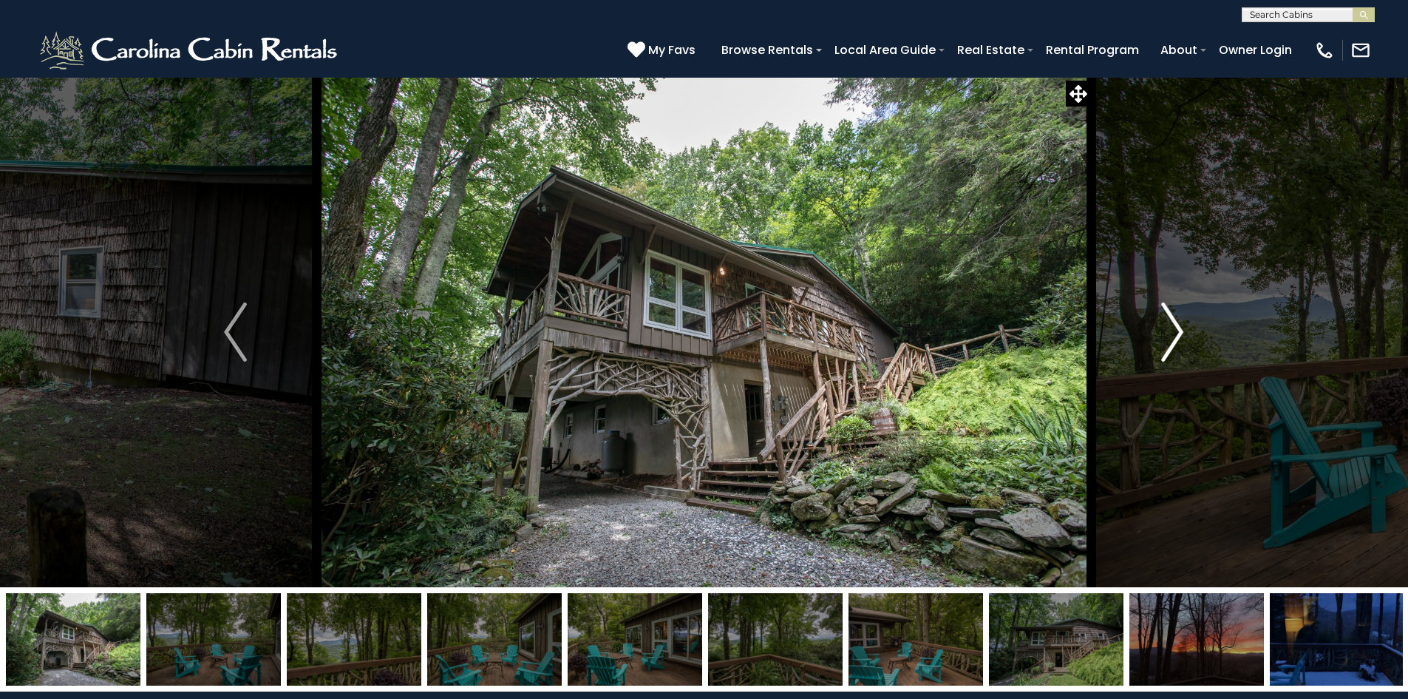
click at [1174, 322] on img "Next" at bounding box center [1172, 331] width 22 height 59
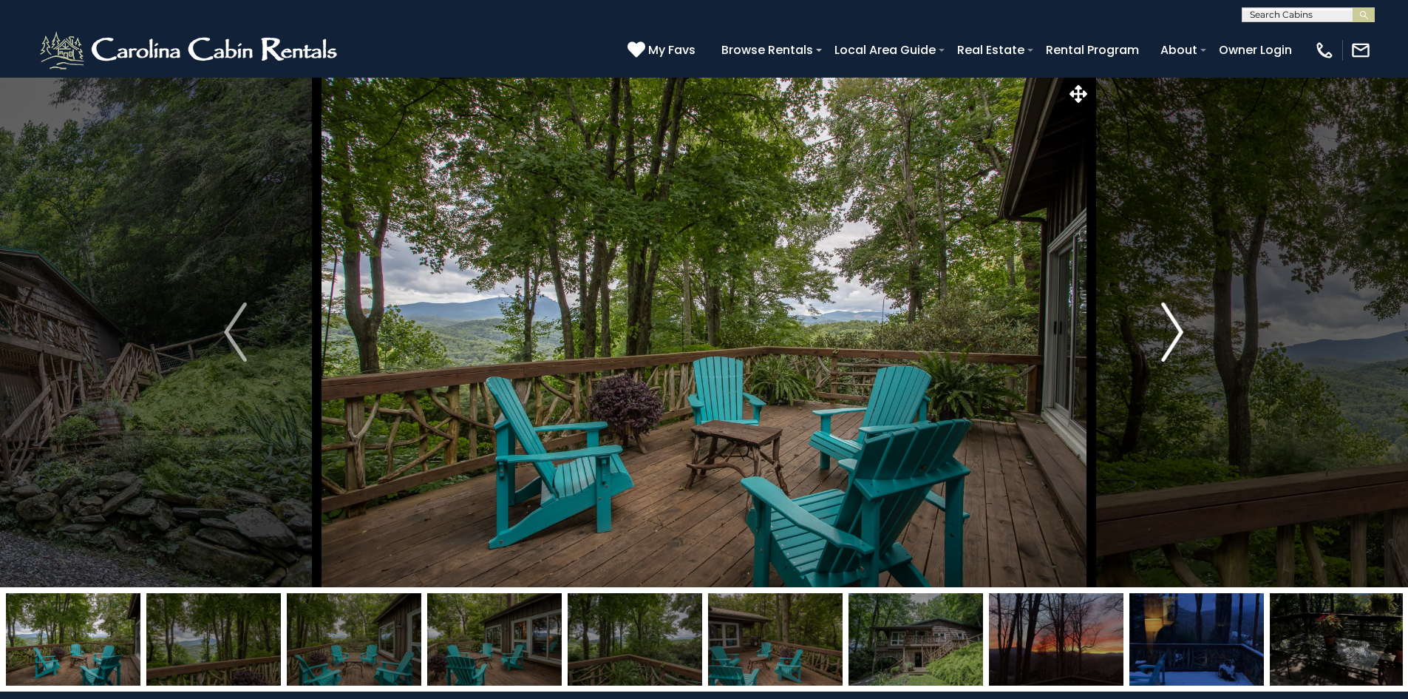
click at [1174, 322] on img "Next" at bounding box center [1172, 331] width 22 height 59
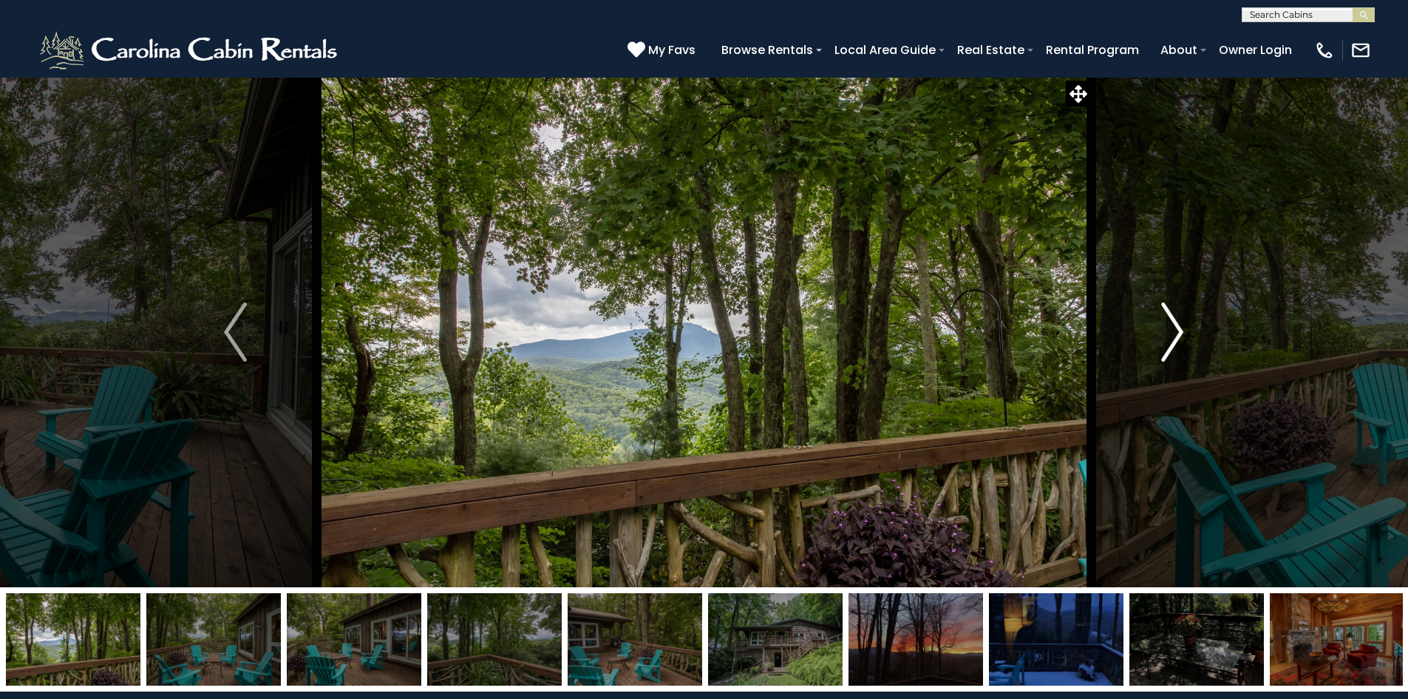
click at [1174, 322] on img "Next" at bounding box center [1172, 331] width 22 height 59
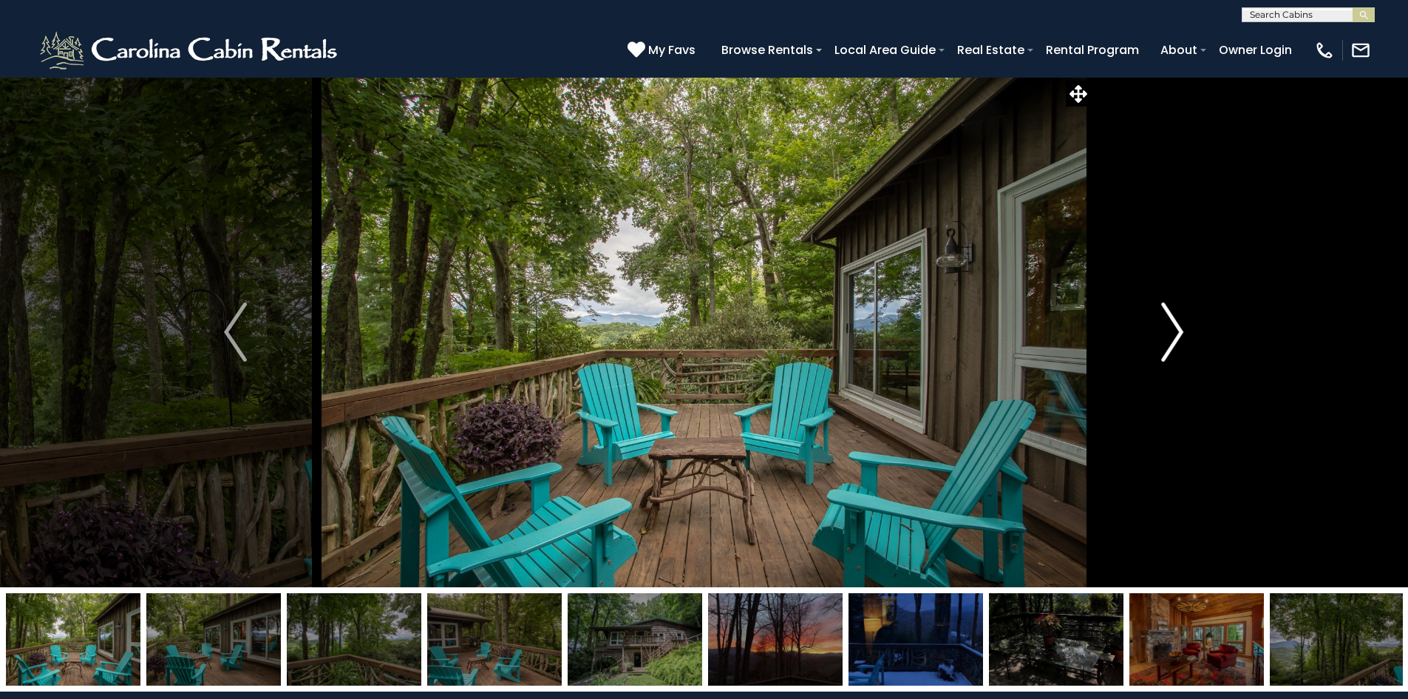
click at [1174, 322] on img "Next" at bounding box center [1172, 331] width 22 height 59
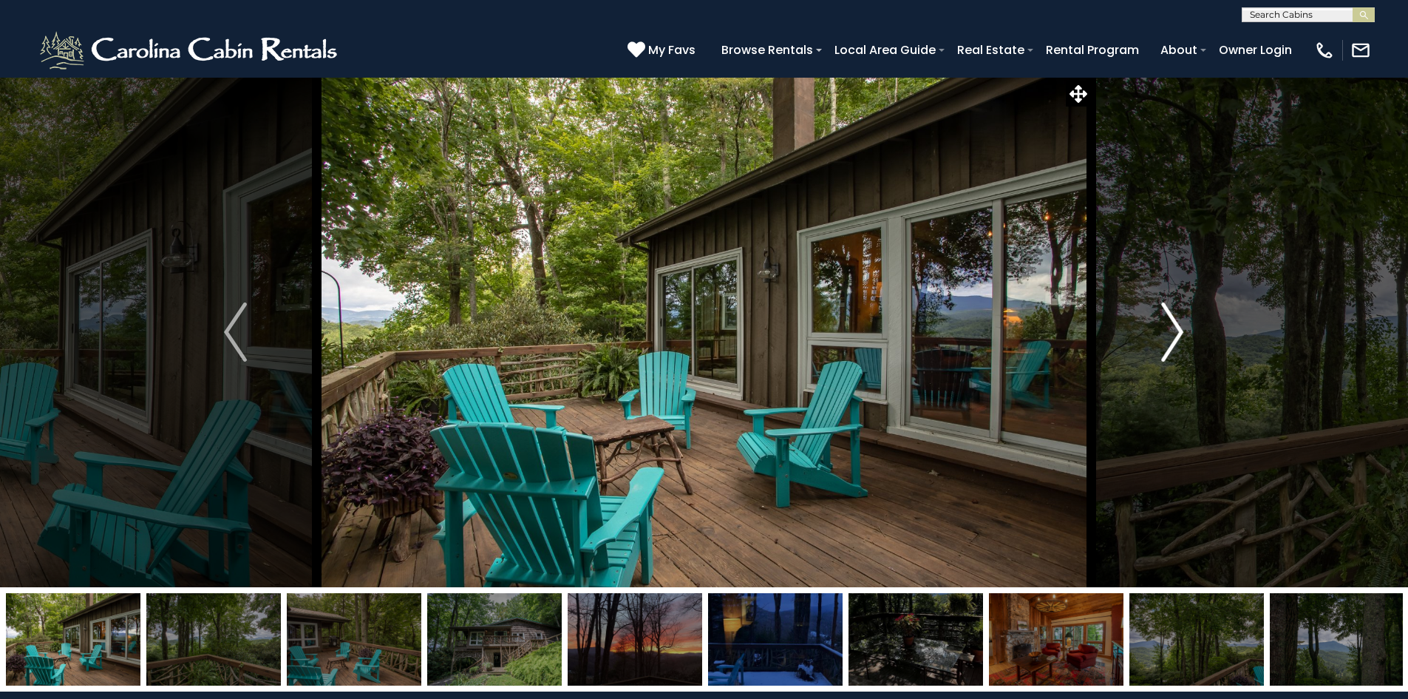
click at [1174, 322] on img "Next" at bounding box center [1172, 331] width 22 height 59
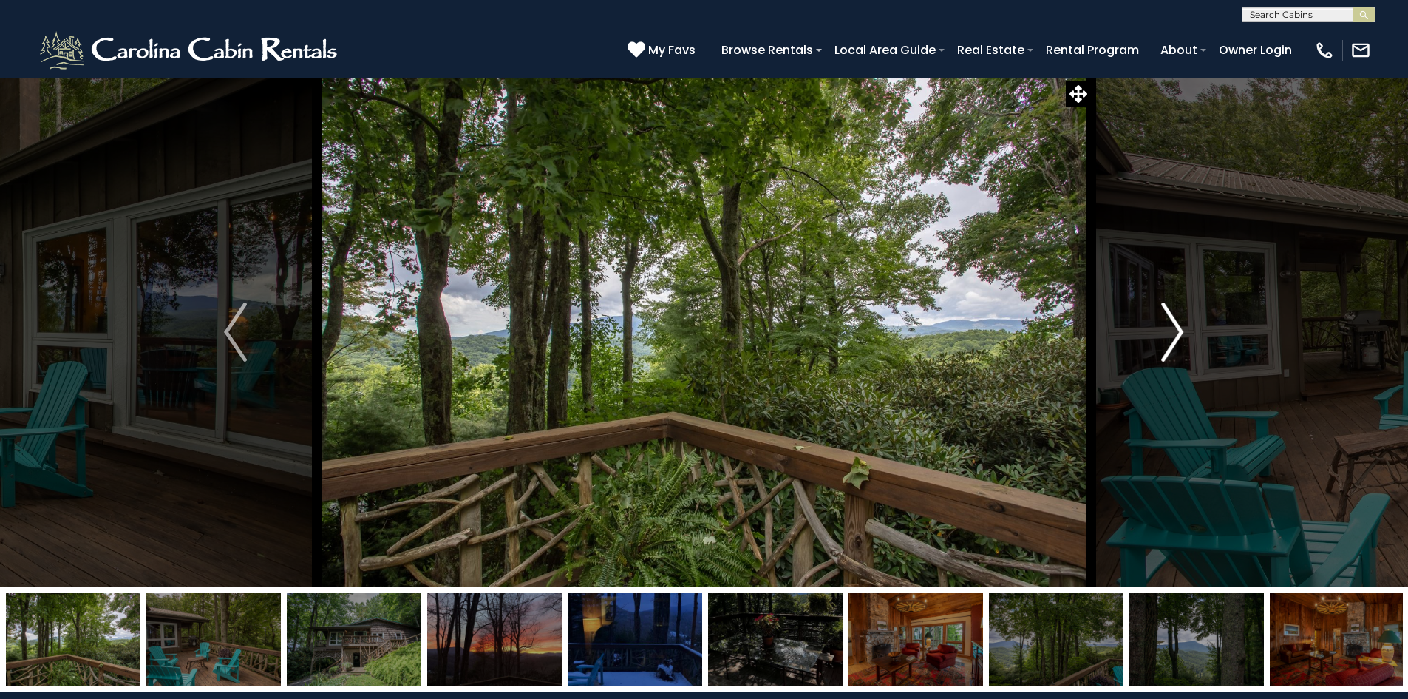
click at [1174, 322] on img "Next" at bounding box center [1172, 331] width 22 height 59
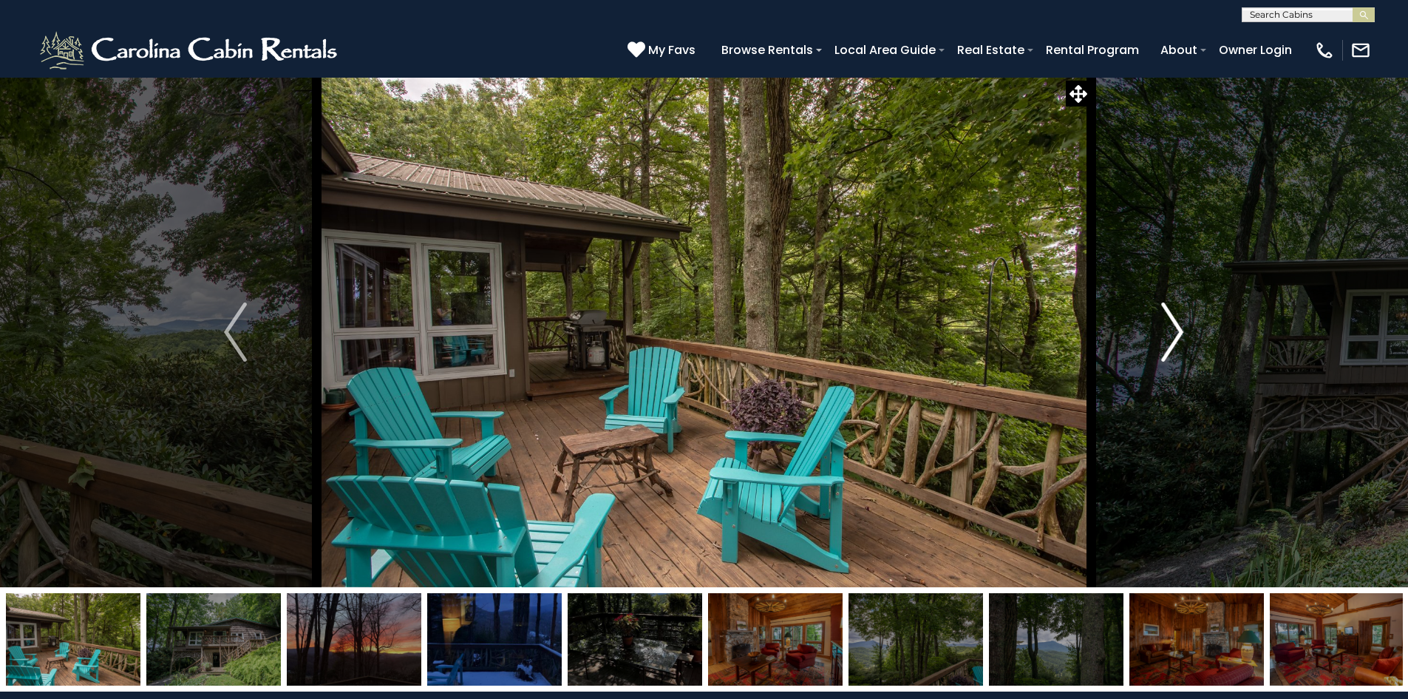
click at [1174, 322] on img "Next" at bounding box center [1172, 331] width 22 height 59
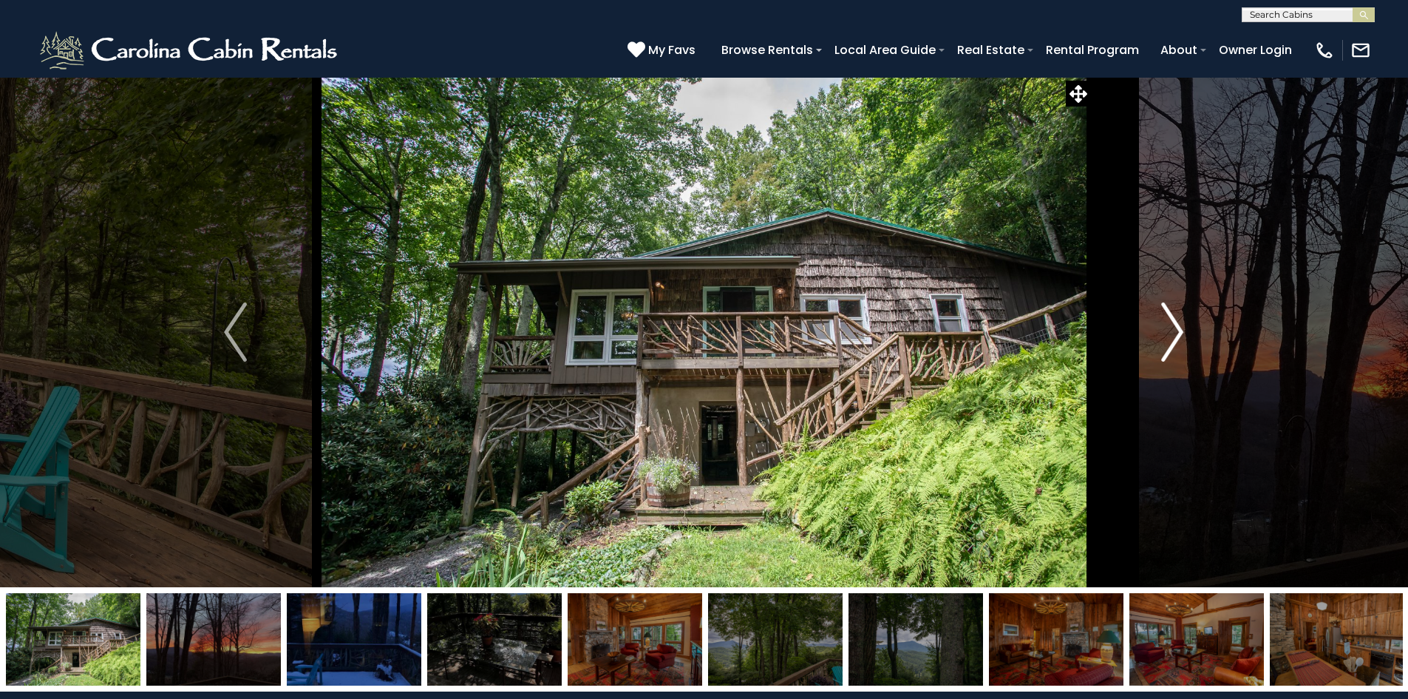
click at [1174, 322] on img "Next" at bounding box center [1172, 331] width 22 height 59
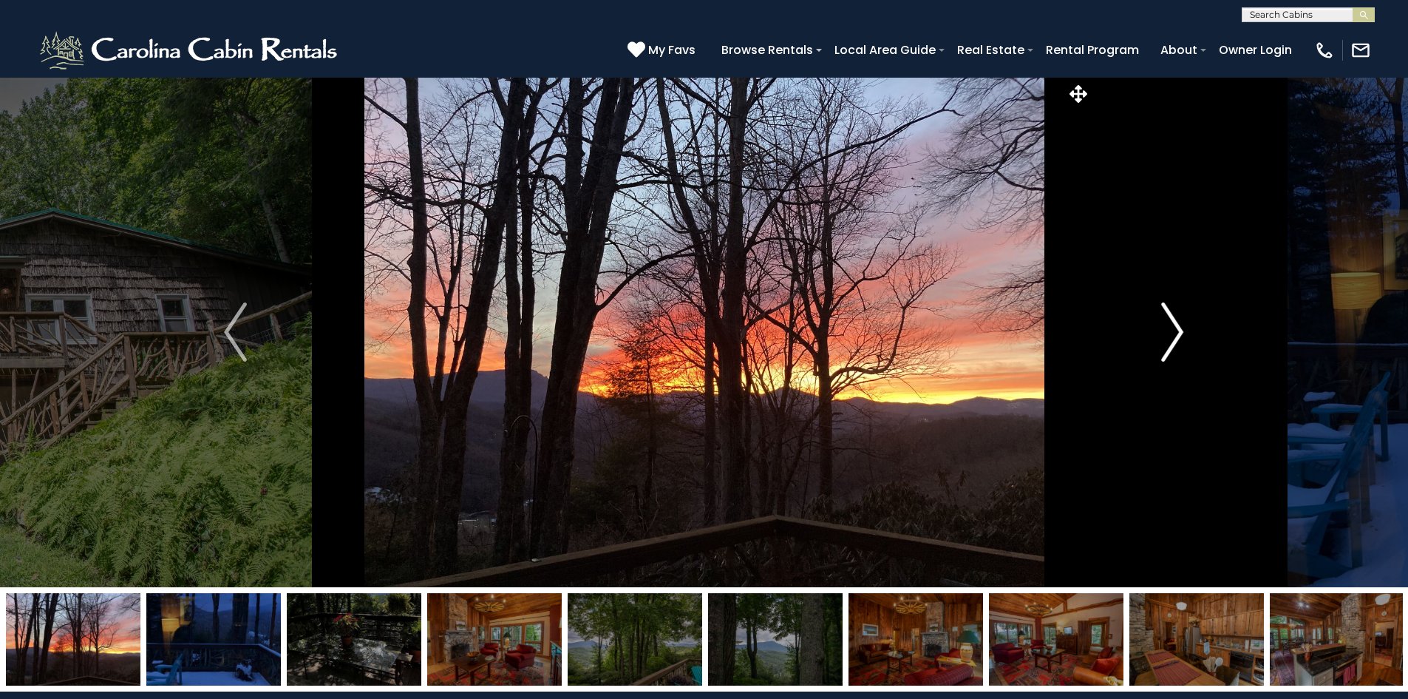
click at [1174, 322] on img "Next" at bounding box center [1172, 331] width 22 height 59
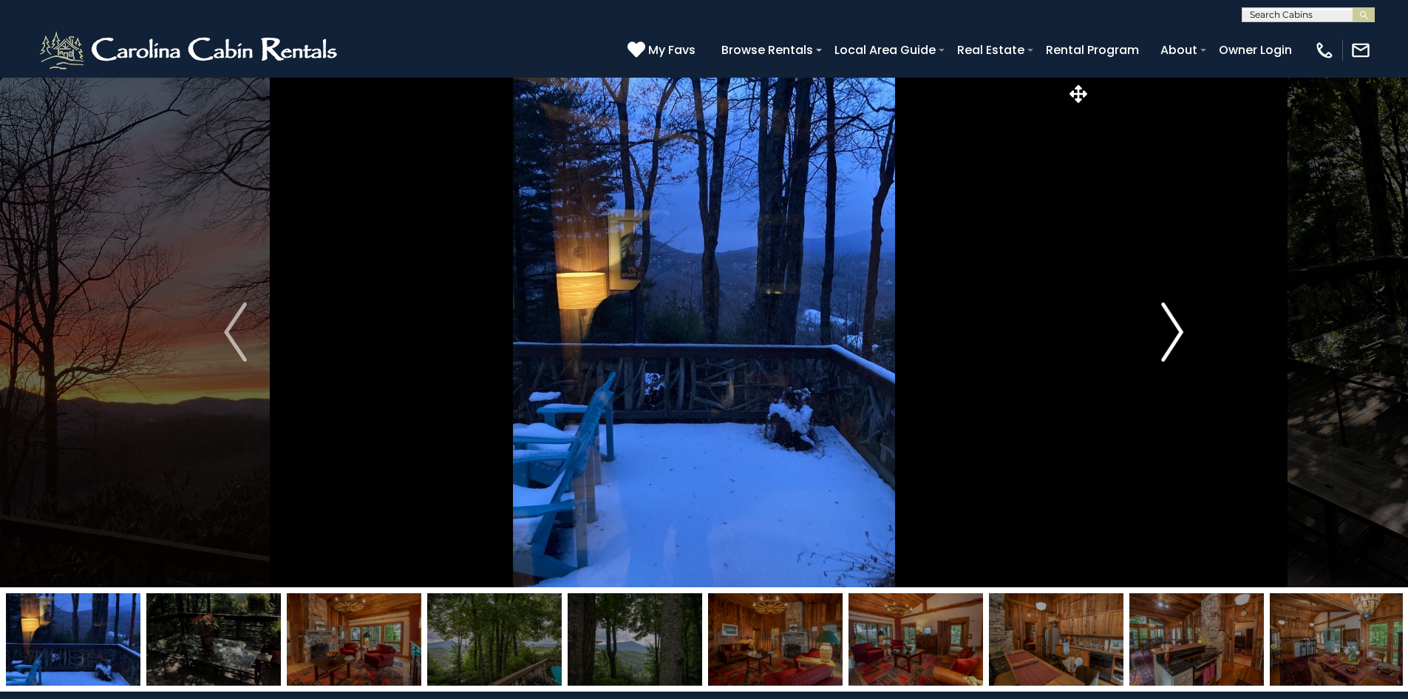
click at [1174, 322] on img "Next" at bounding box center [1172, 331] width 22 height 59
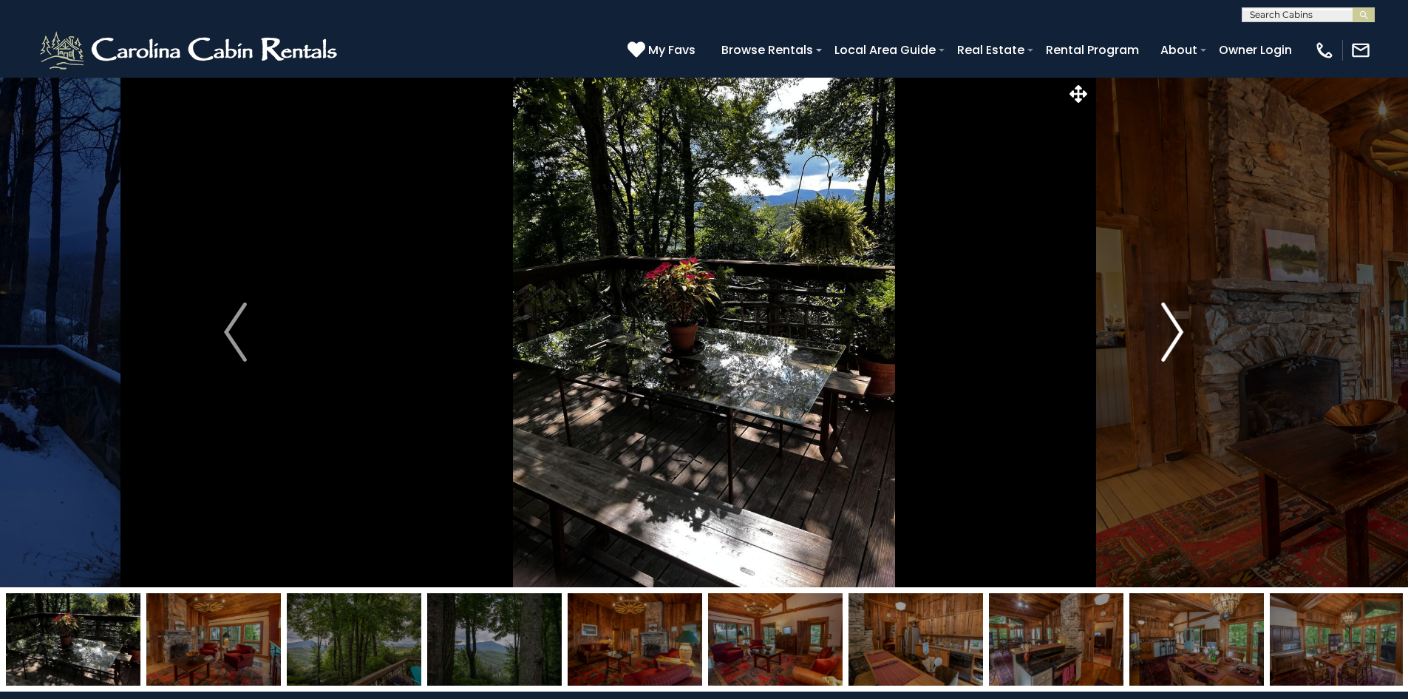
click at [1174, 322] on img "Next" at bounding box center [1172, 331] width 22 height 59
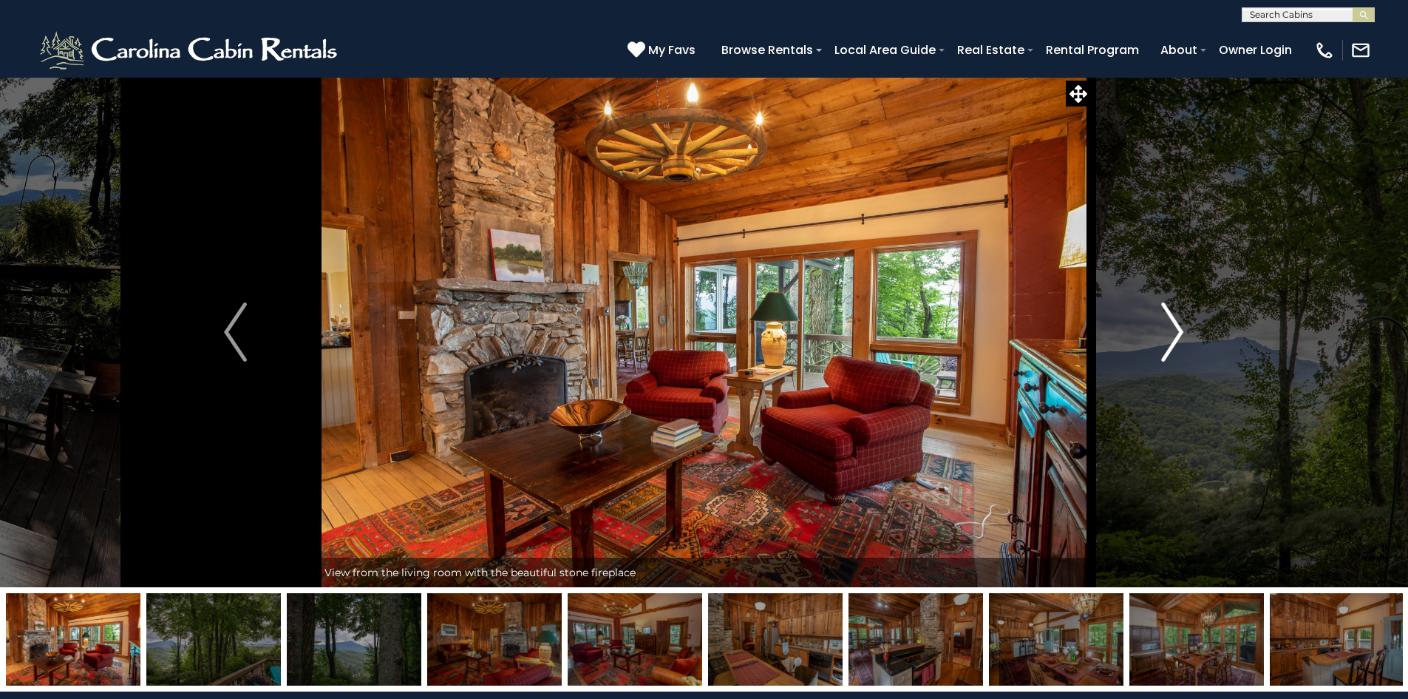
click at [1174, 322] on img "Next" at bounding box center [1172, 331] width 22 height 59
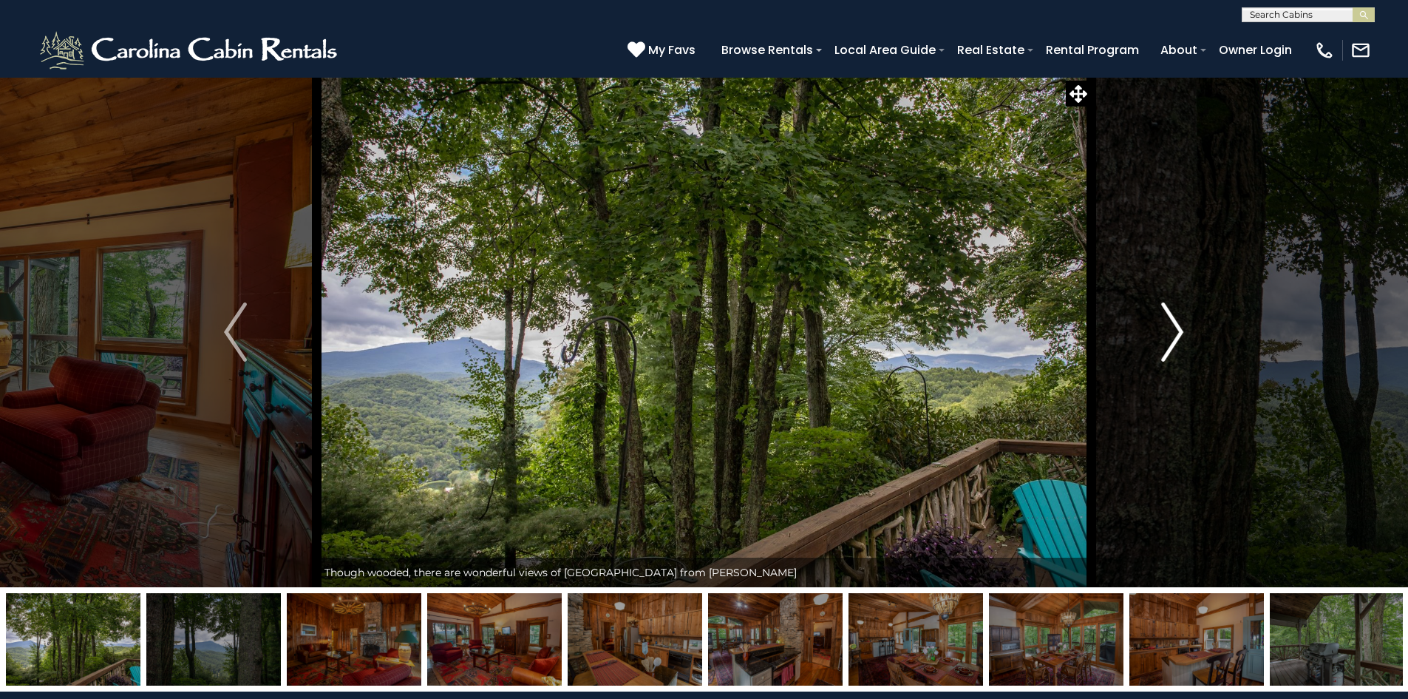
click at [1174, 322] on img "Next" at bounding box center [1172, 331] width 22 height 59
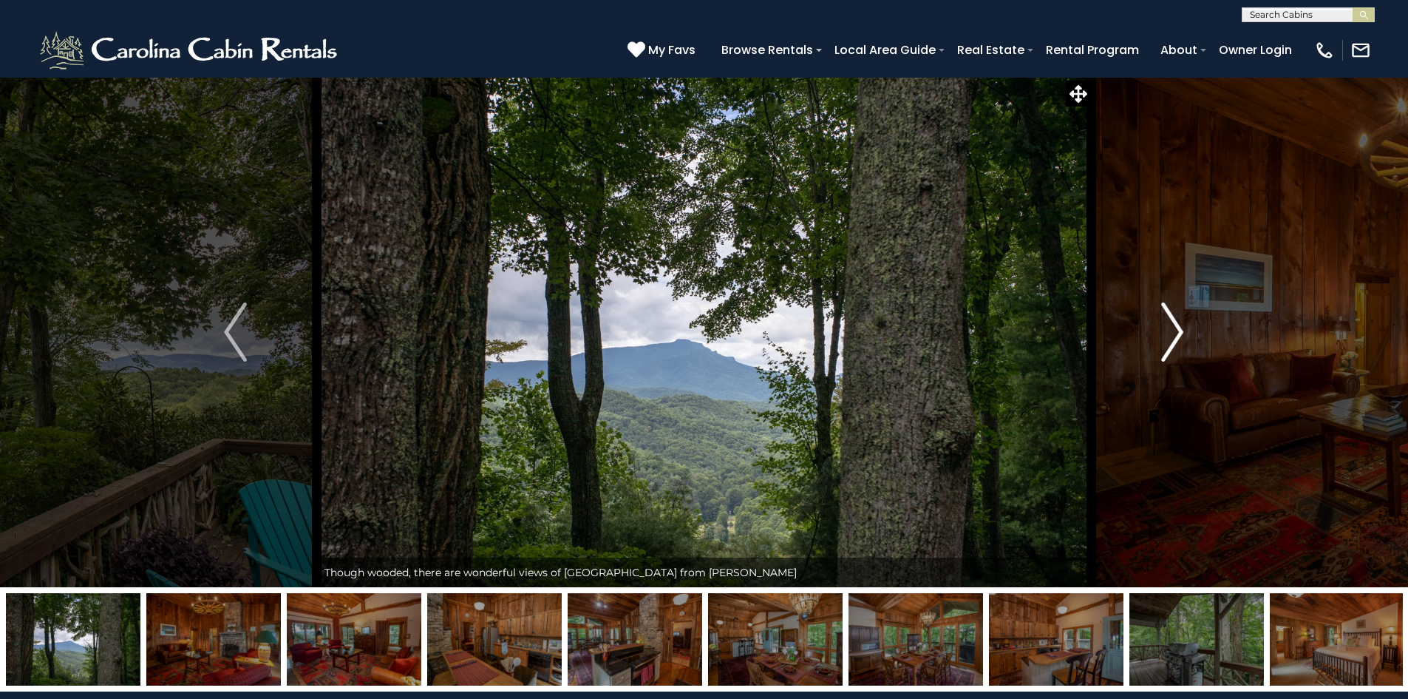
click at [1174, 322] on img "Next" at bounding box center [1172, 331] width 22 height 59
